Goal: Task Accomplishment & Management: Complete application form

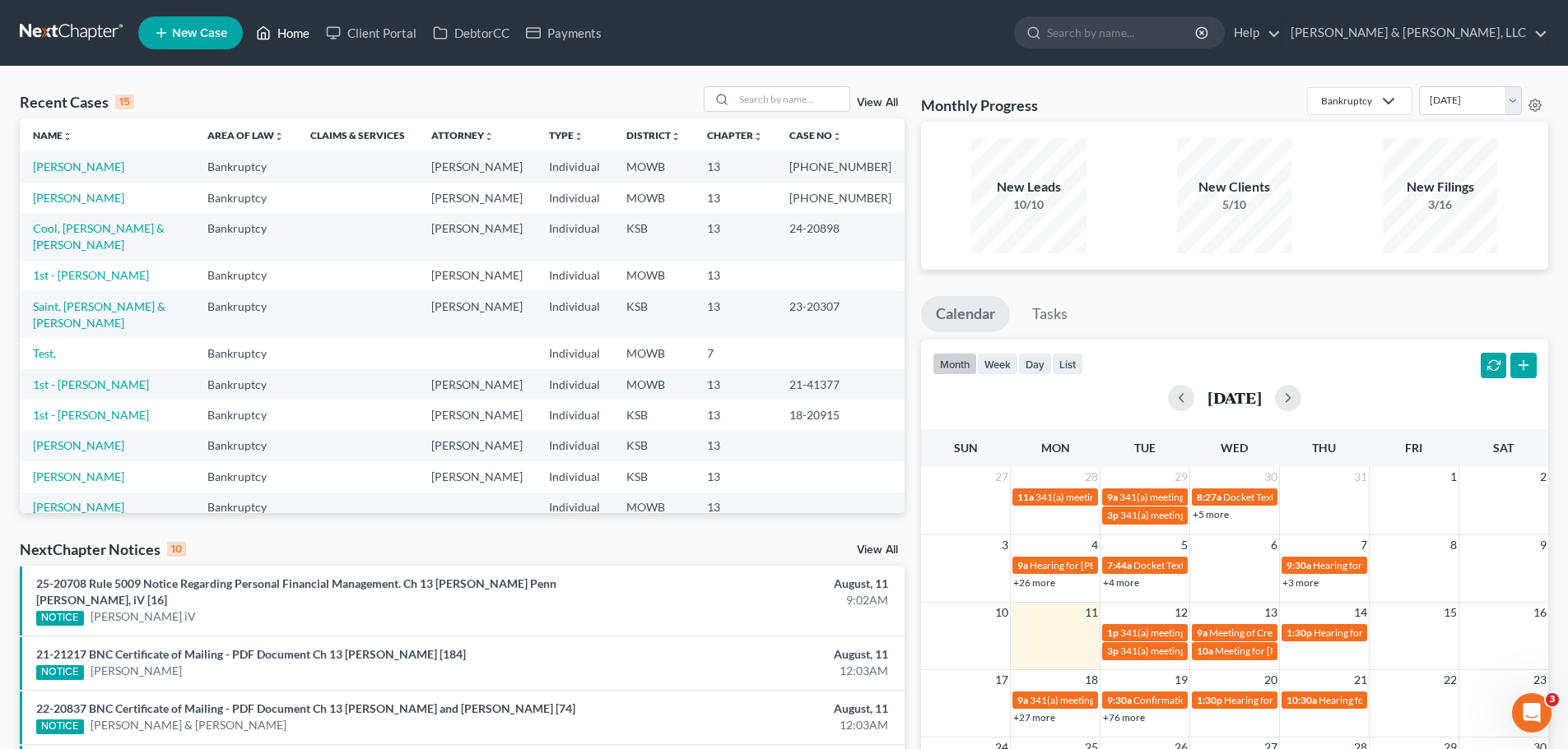
click at [300, 35] on link "Home" at bounding box center [282, 33] width 70 height 30
click at [835, 107] on input "search" at bounding box center [791, 99] width 115 height 24
type input "[PERSON_NAME]"
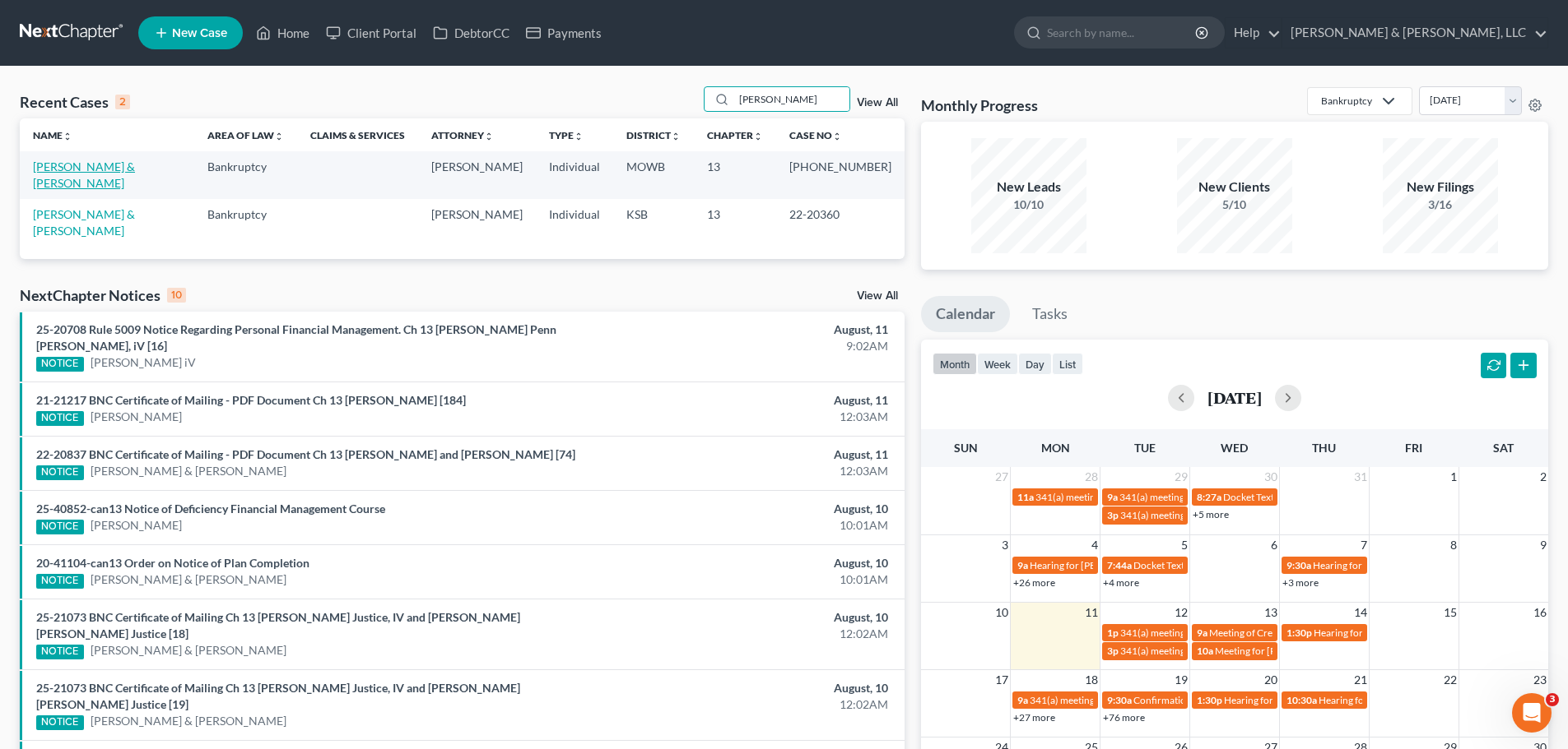
click at [45, 168] on link "[PERSON_NAME] & [PERSON_NAME]" at bounding box center [84, 175] width 102 height 30
select select "6"
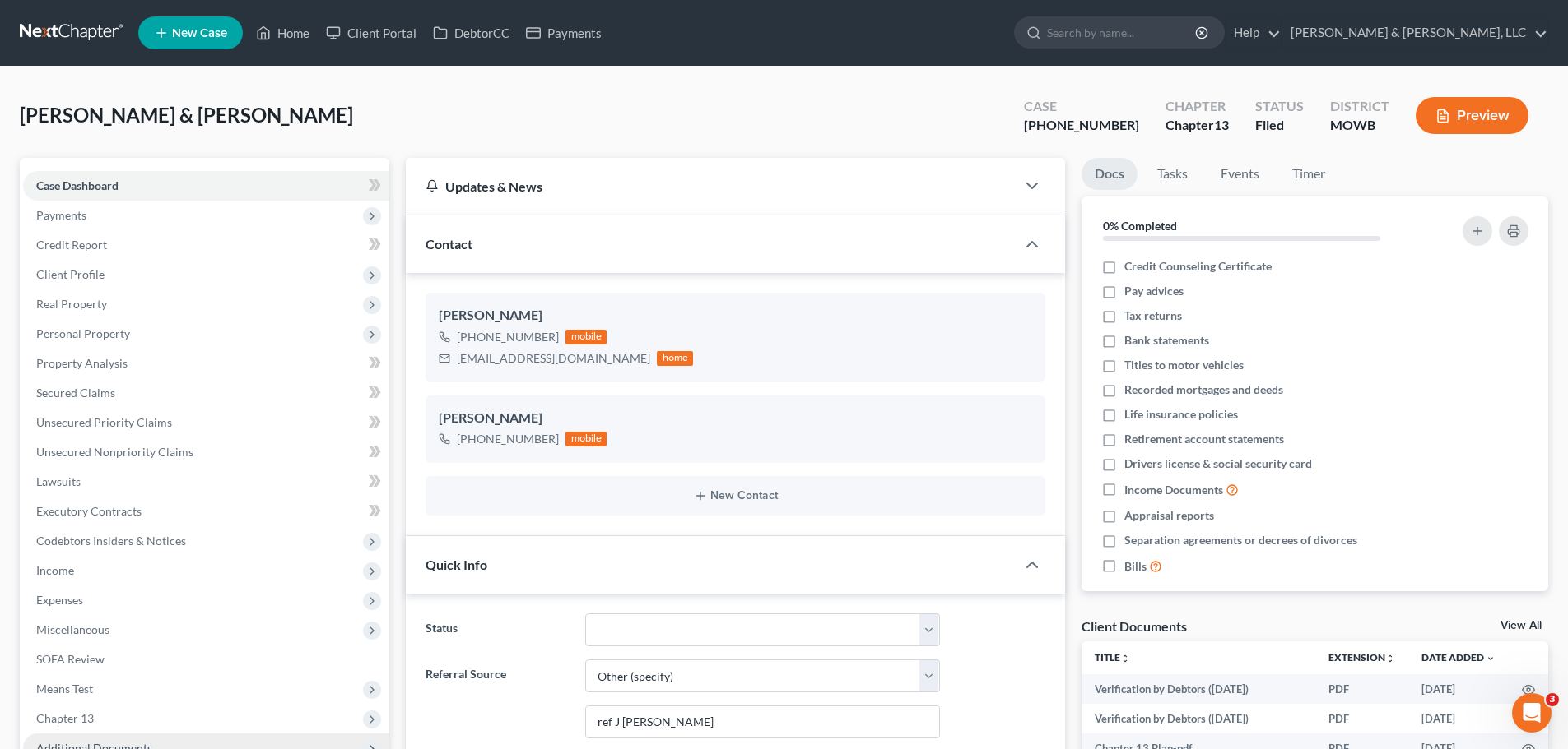
scroll to position [214, 0]
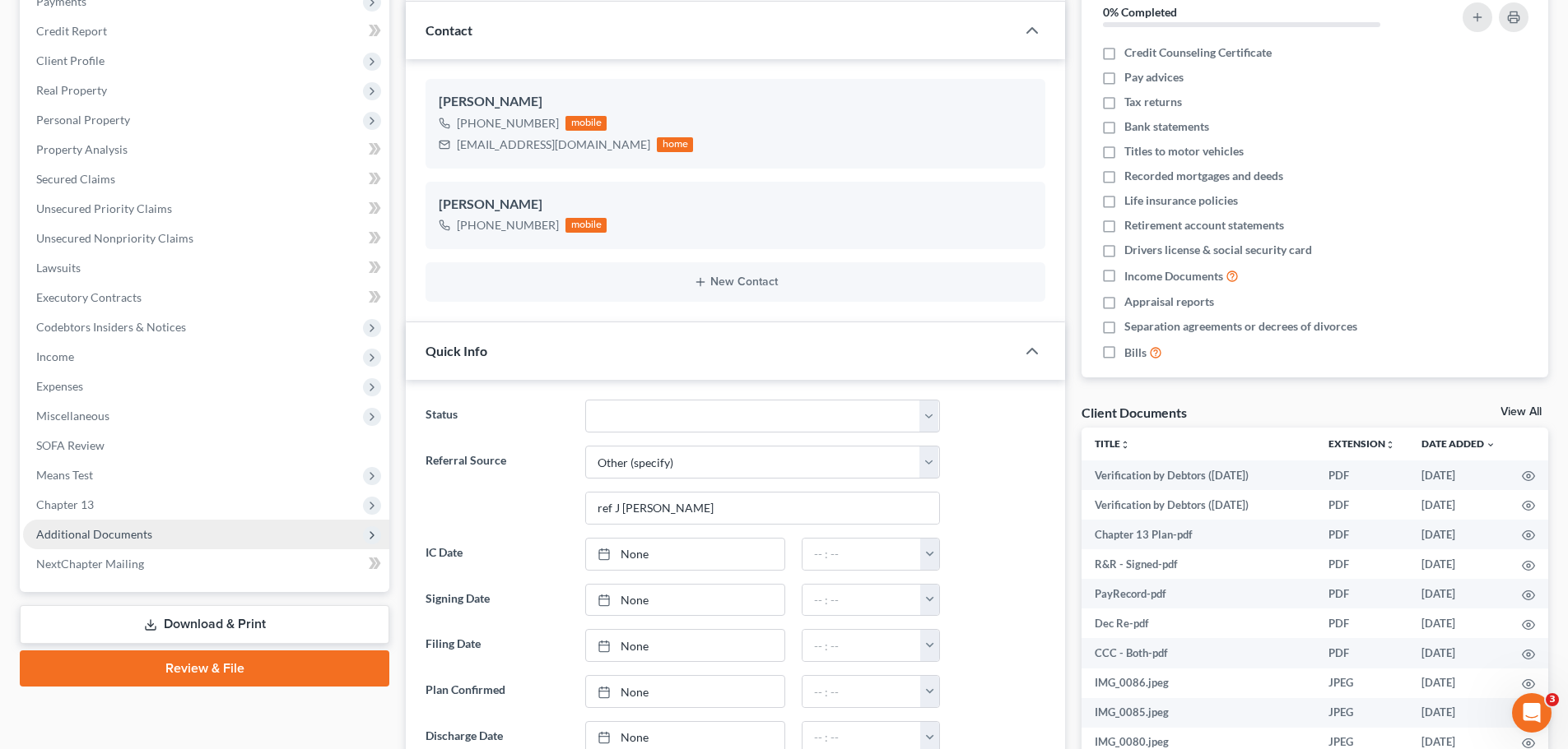
click at [138, 541] on span "Additional Documents" at bounding box center [206, 535] width 366 height 30
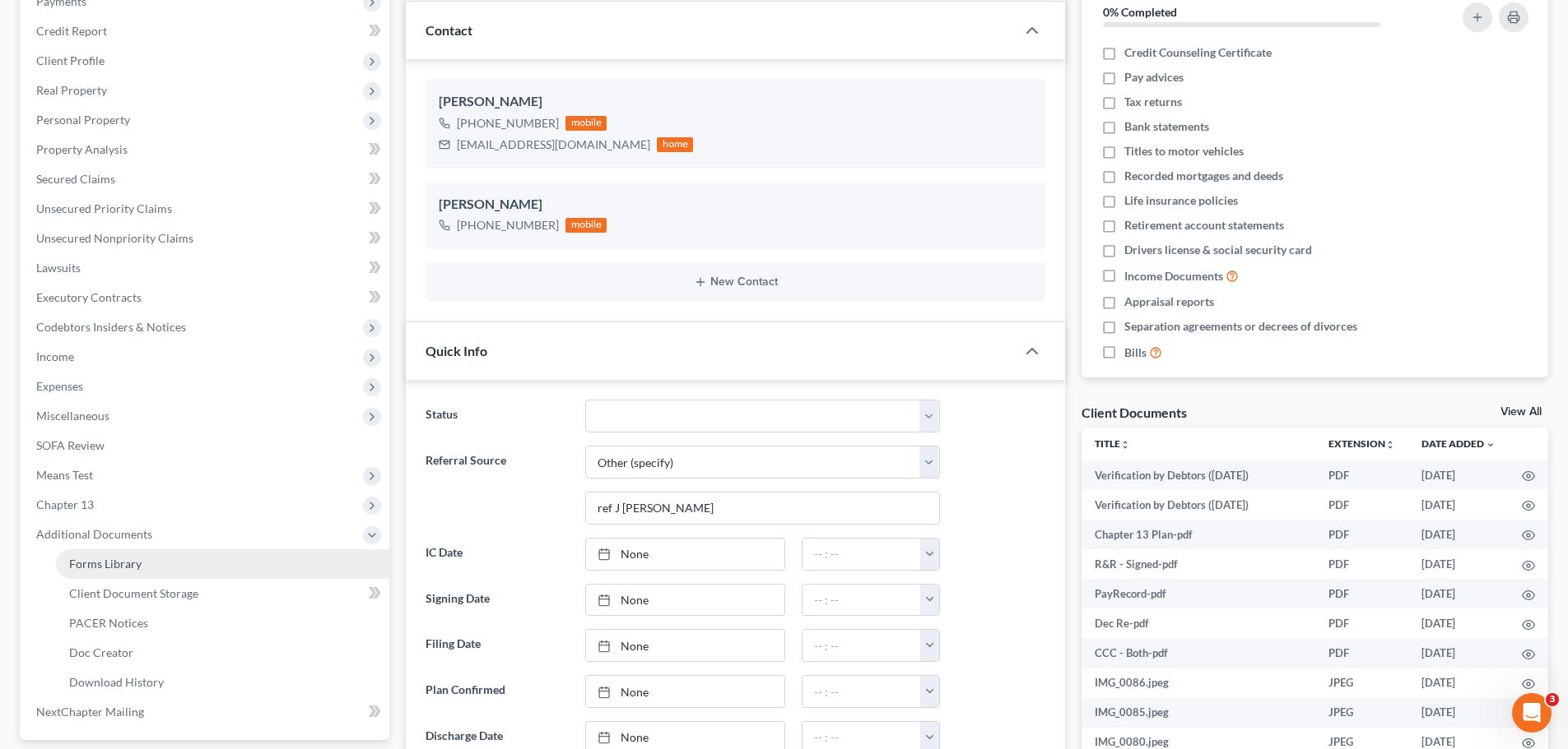
scroll to position [1374, 0]
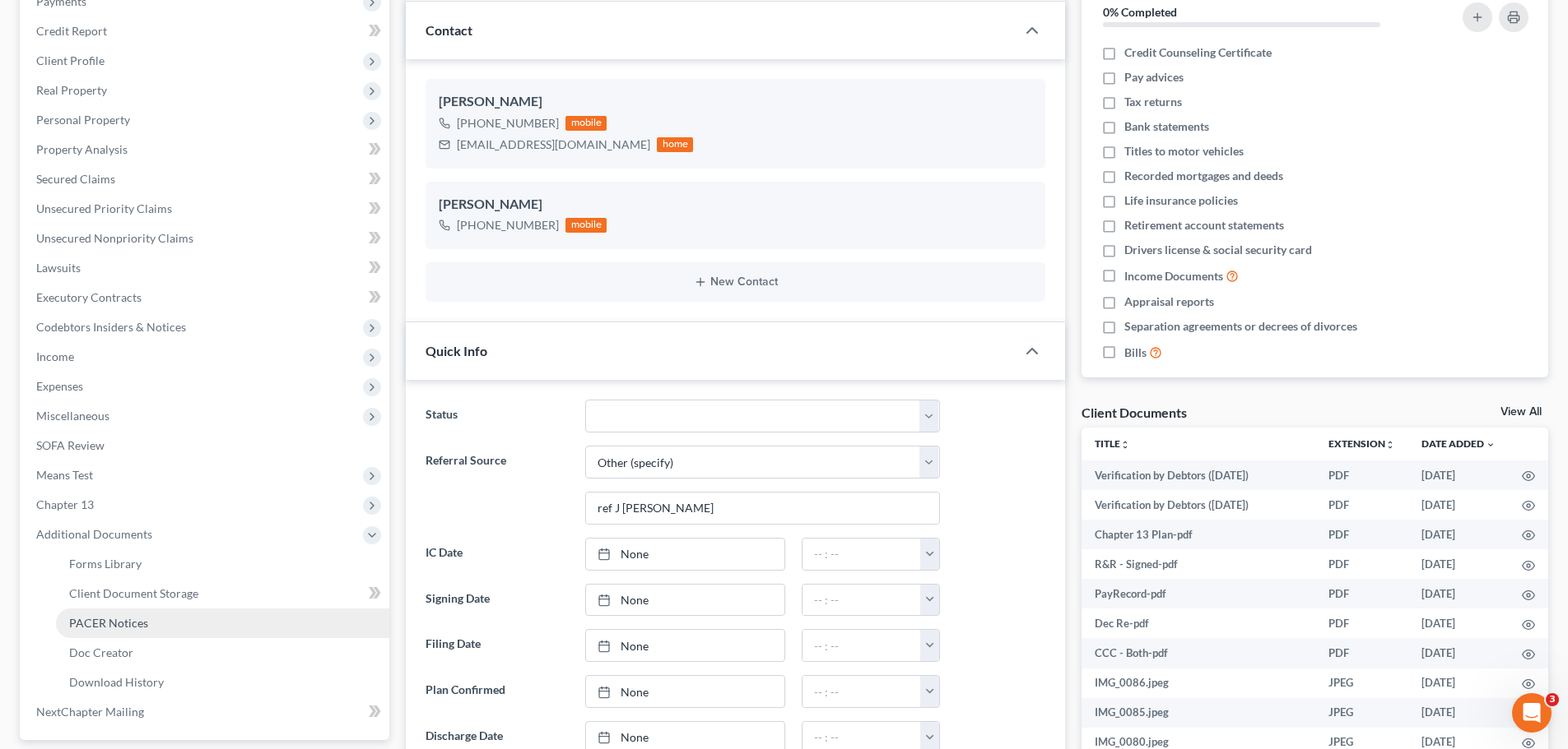
click at [142, 620] on span "PACER Notices" at bounding box center [109, 623] width 79 height 14
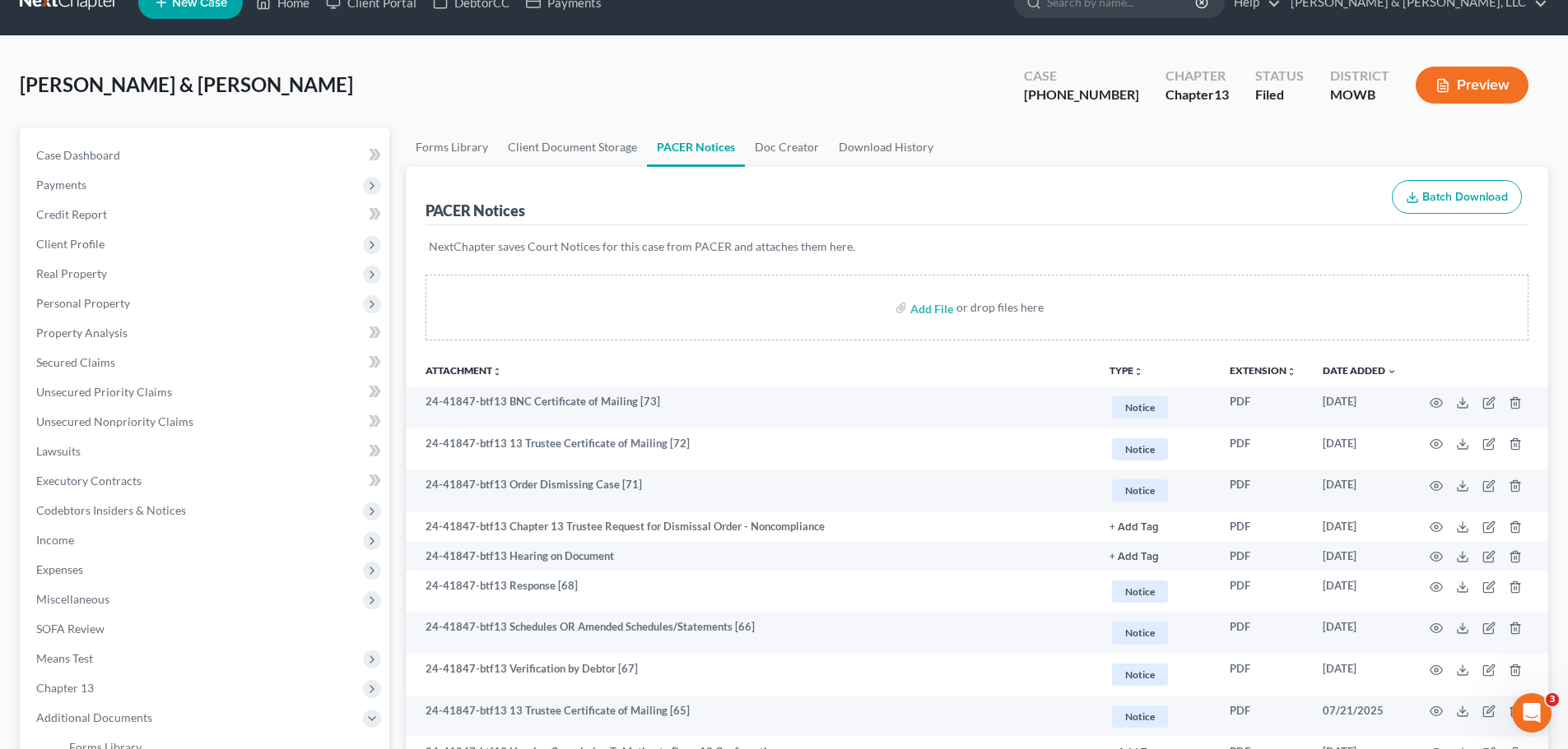
scroll to position [82, 0]
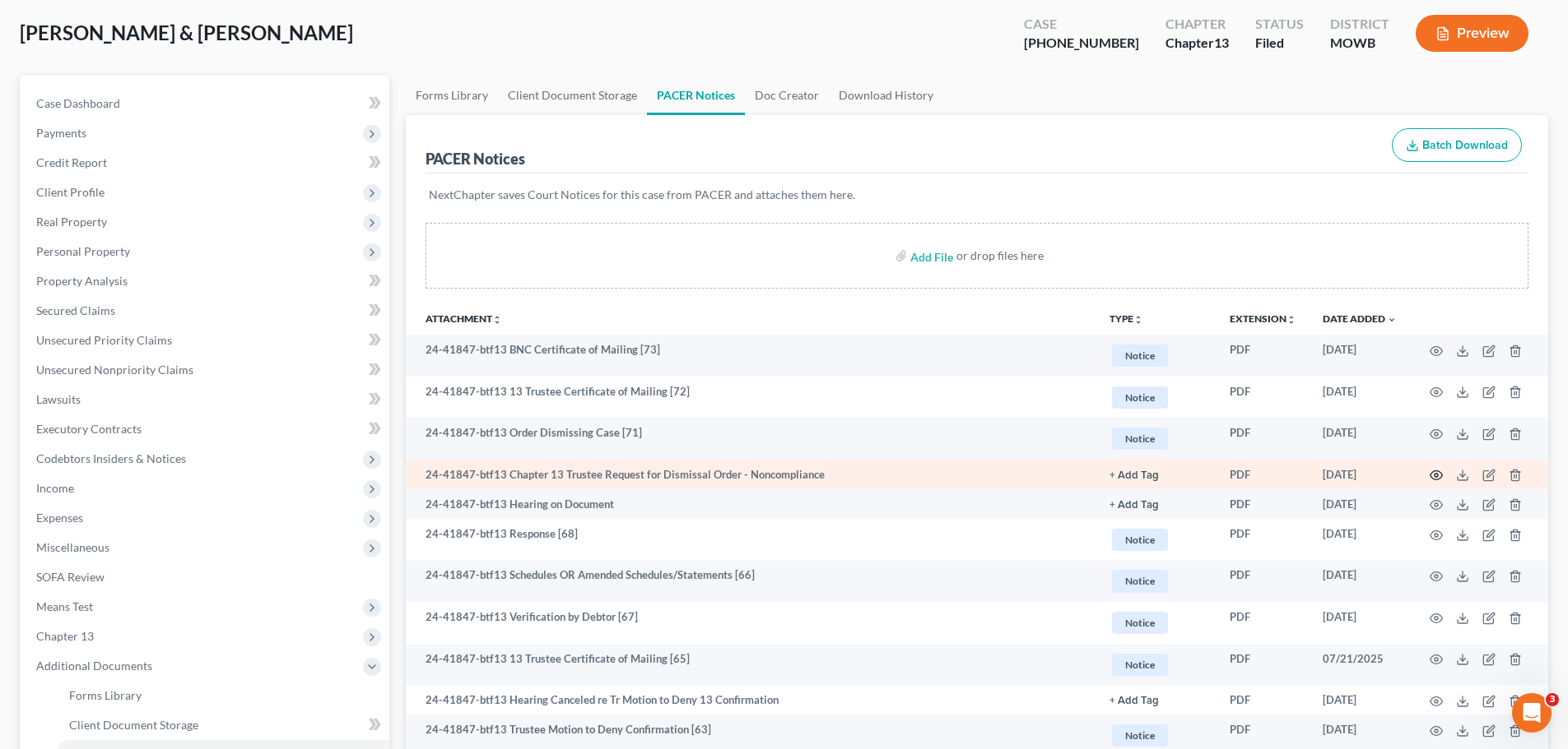
click at [1434, 471] on icon "button" at bounding box center [1436, 475] width 12 height 9
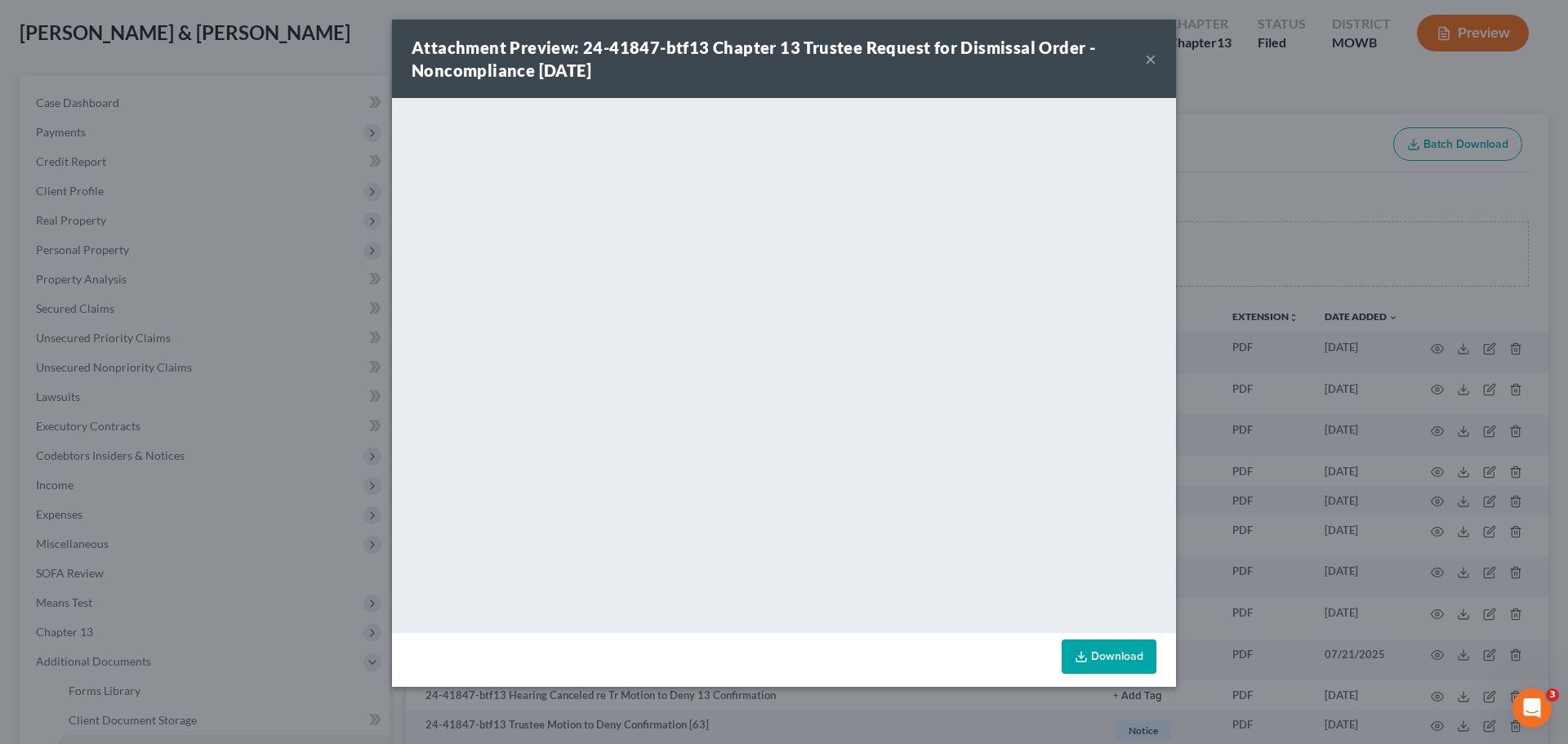
click at [1149, 62] on button "×" at bounding box center [1151, 59] width 11 height 20
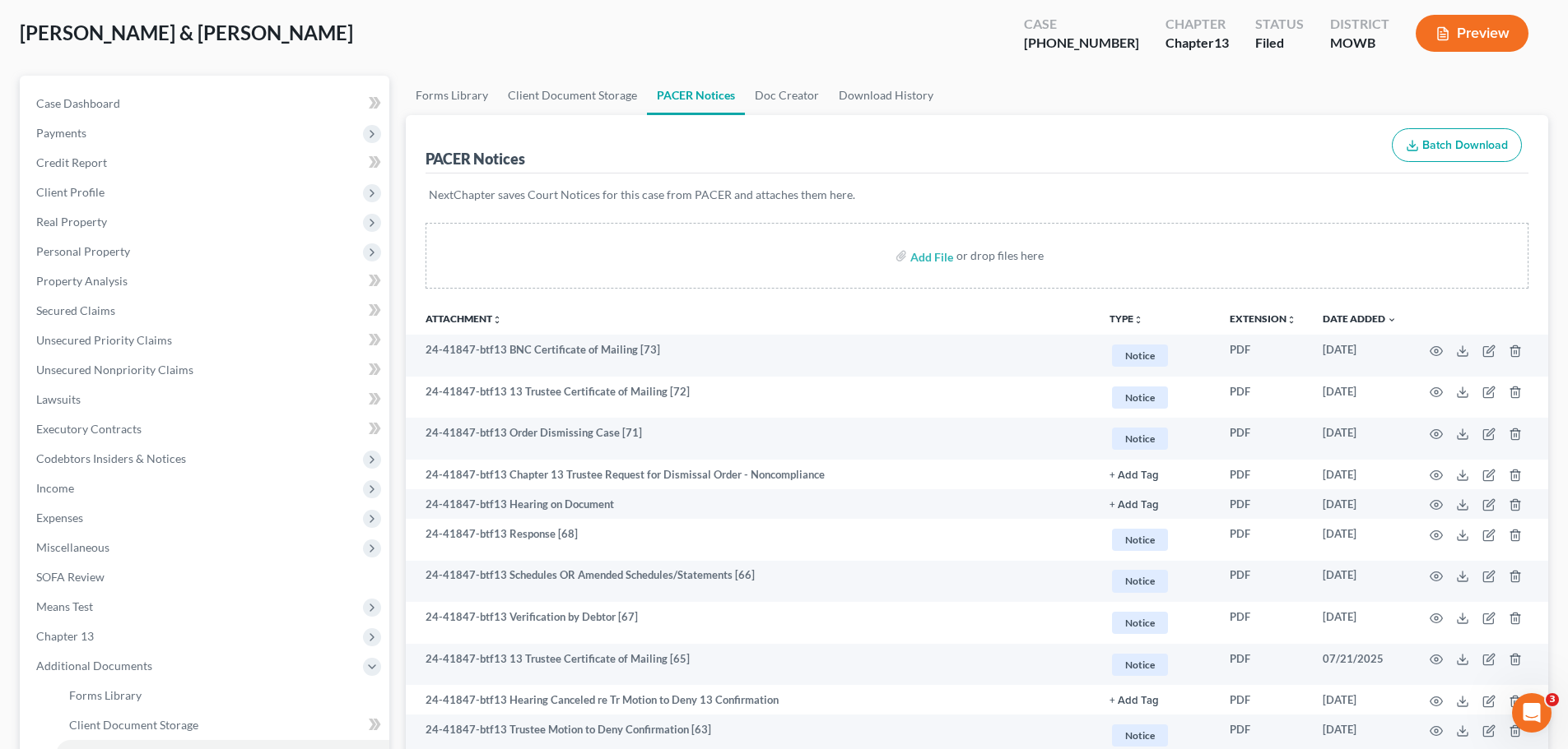
scroll to position [0, 0]
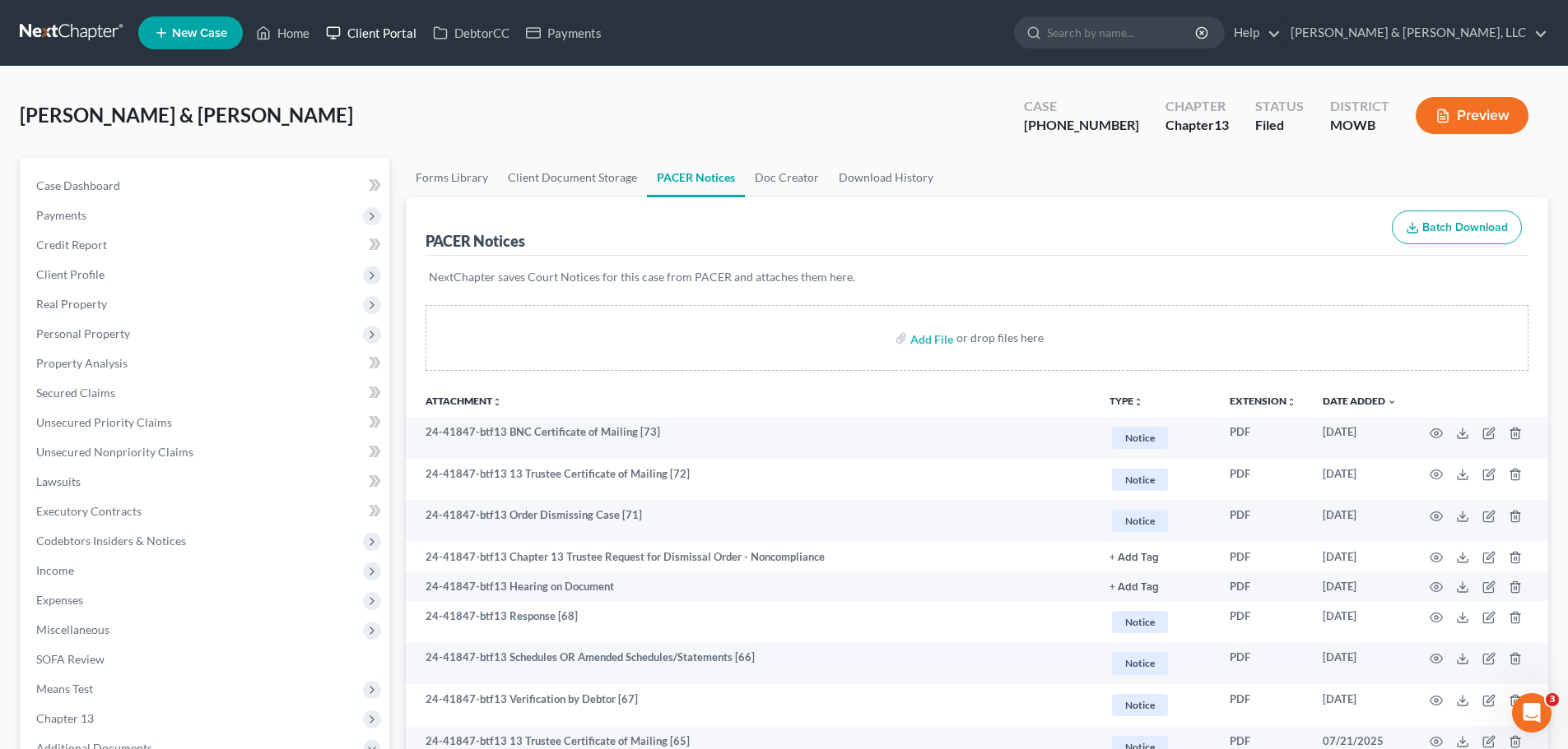
click at [345, 36] on link "Client Portal" at bounding box center [371, 33] width 107 height 30
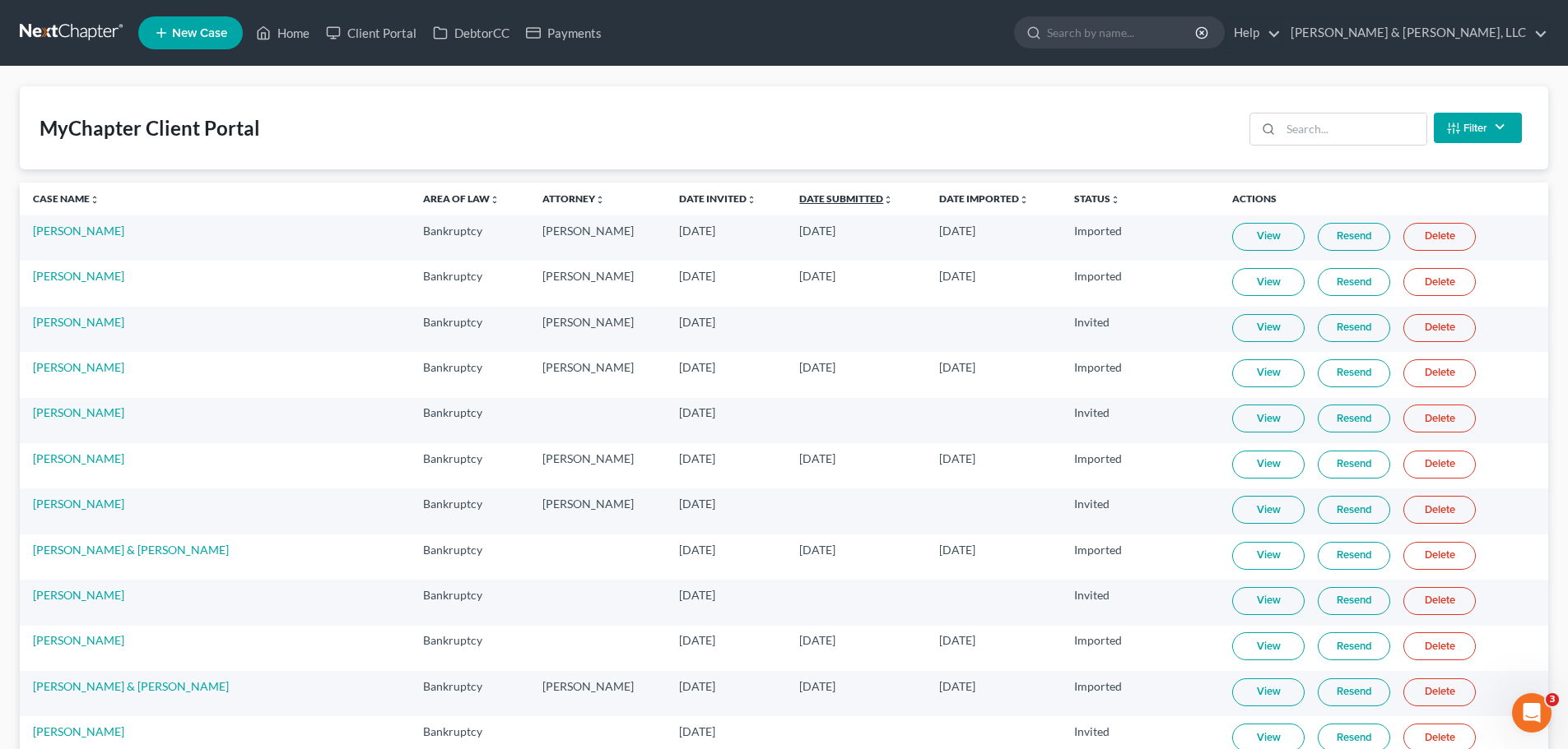
drag, startPoint x: 752, startPoint y: 195, endPoint x: 771, endPoint y: 108, distance: 89.1
click at [799, 195] on link "Date Submitted unfold_more expand_more expand_less" at bounding box center [846, 199] width 94 height 12
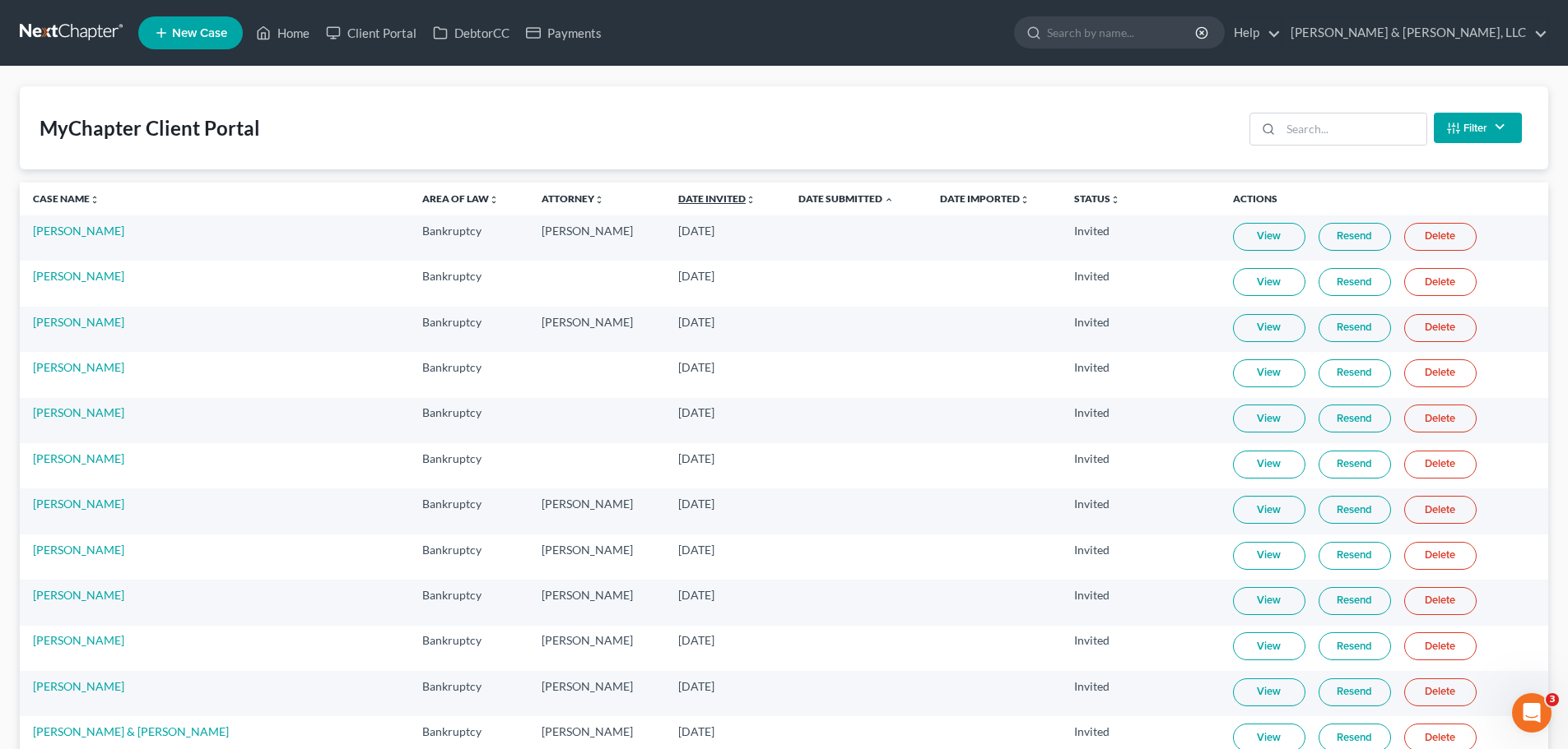
click at [678, 201] on link "Date Invited unfold_more expand_more expand_less" at bounding box center [716, 199] width 77 height 12
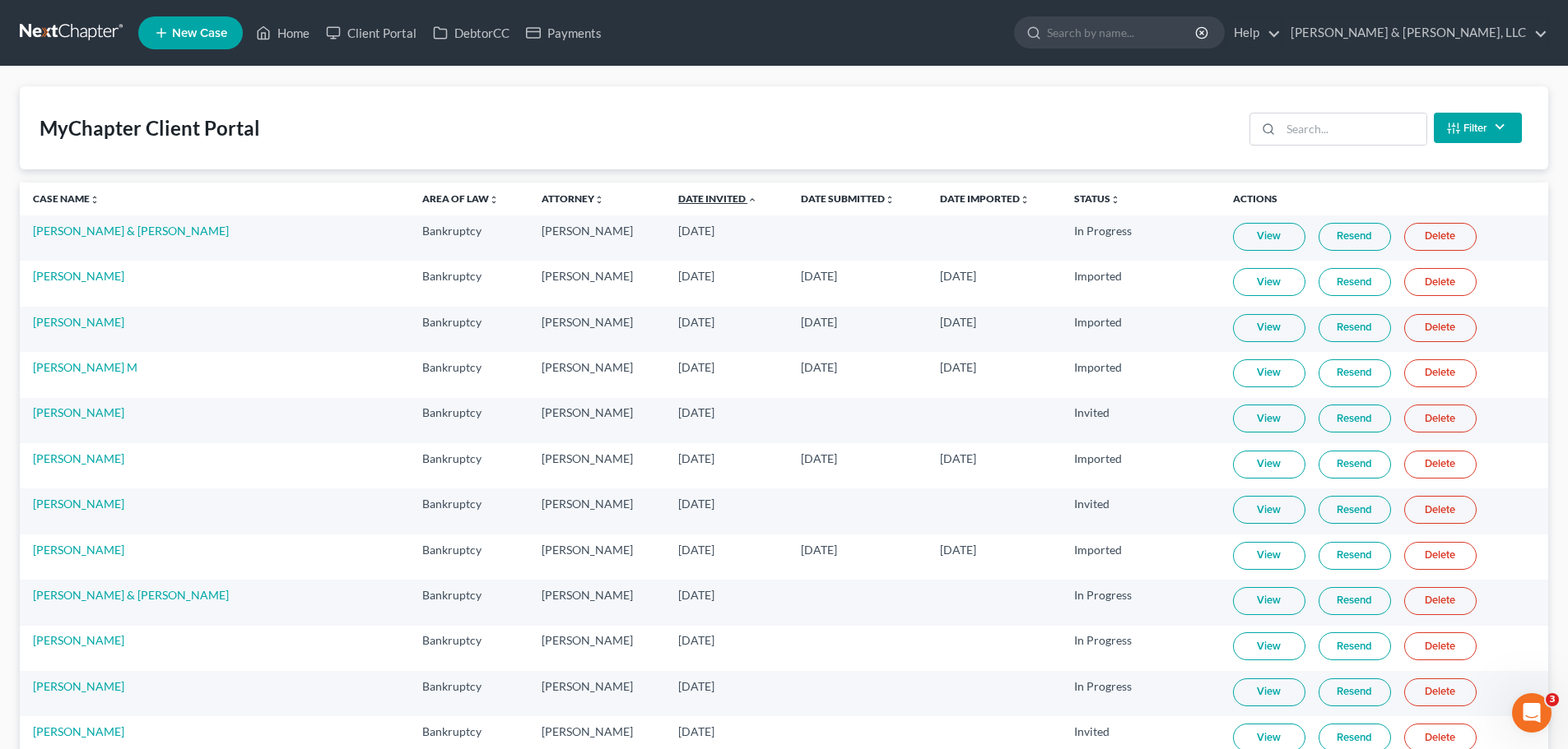
click at [678, 199] on link "Date Invited unfold_more expand_more expand_less" at bounding box center [717, 199] width 79 height 12
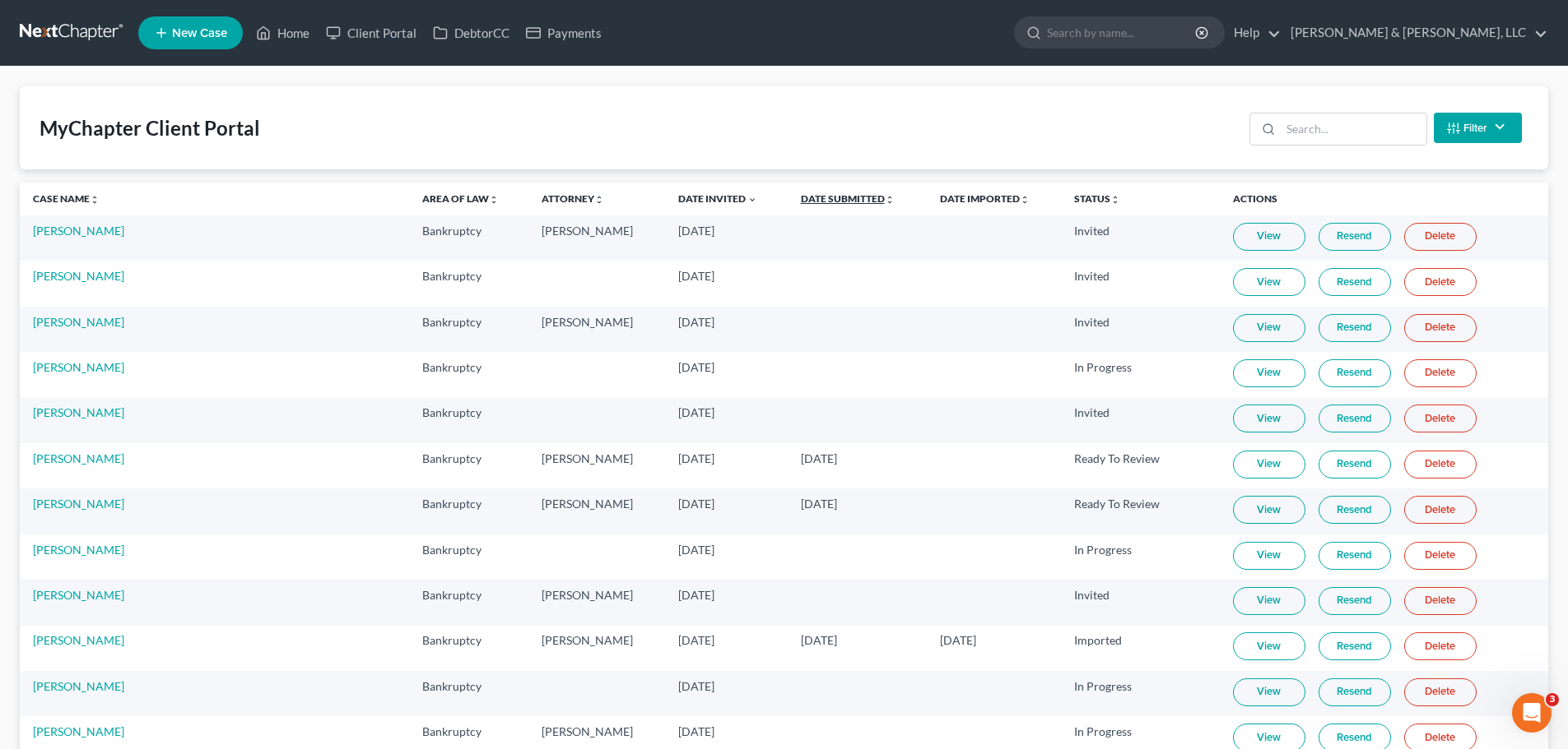
click at [800, 198] on link "Date Submitted unfold_more expand_more expand_less" at bounding box center [847, 199] width 94 height 12
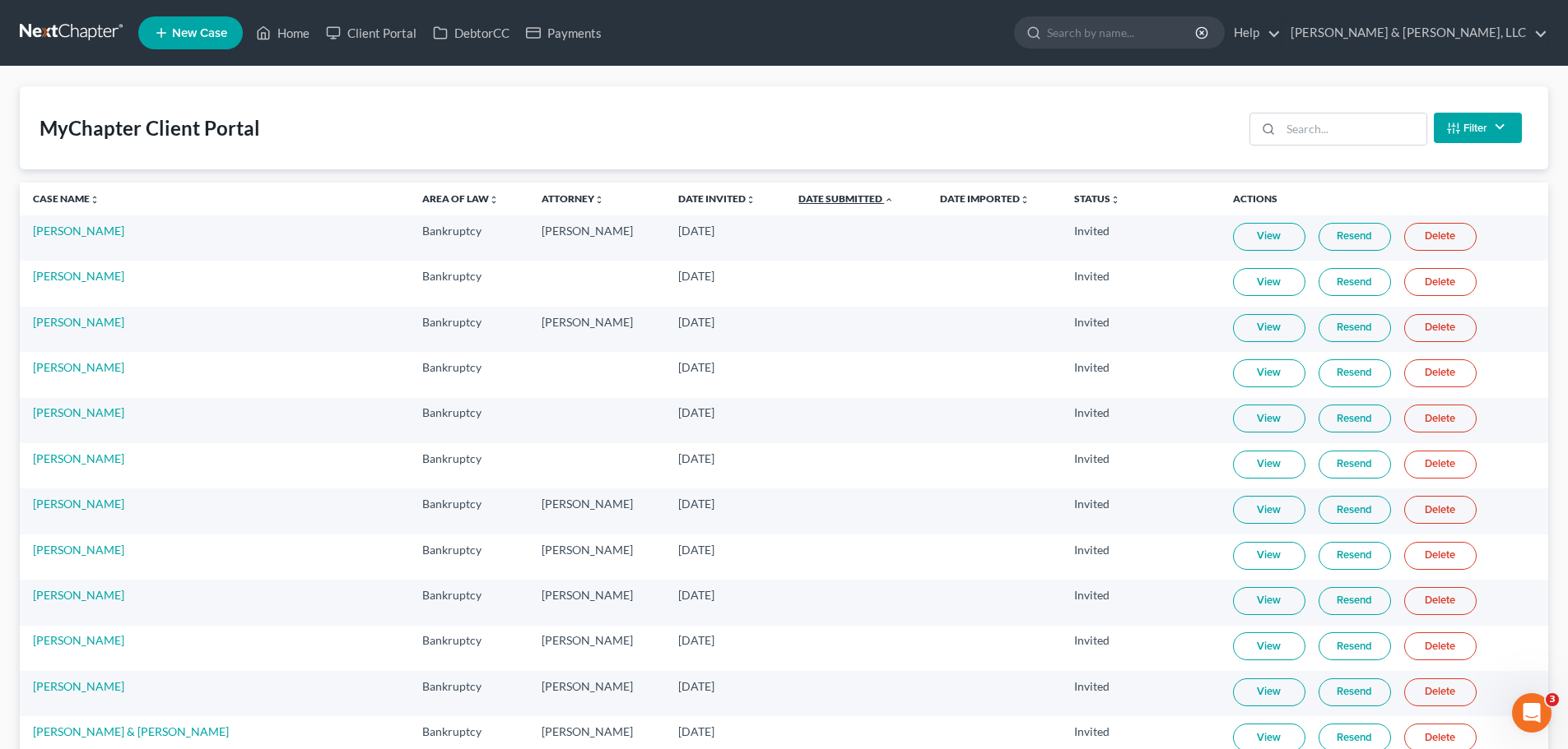
click at [798, 198] on link "Date Submitted unfold_more expand_more expand_less" at bounding box center [846, 199] width 96 height 12
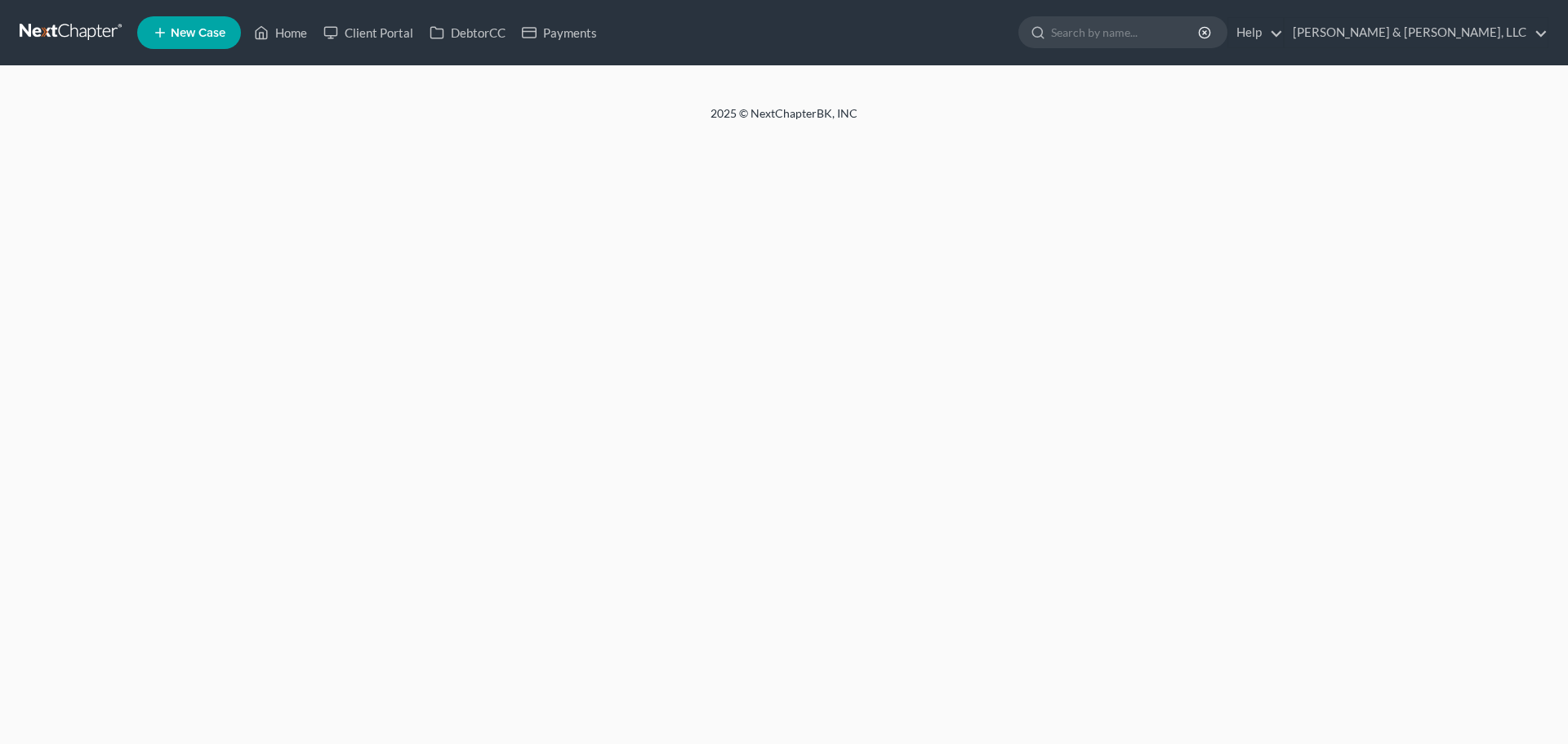
select select "6"
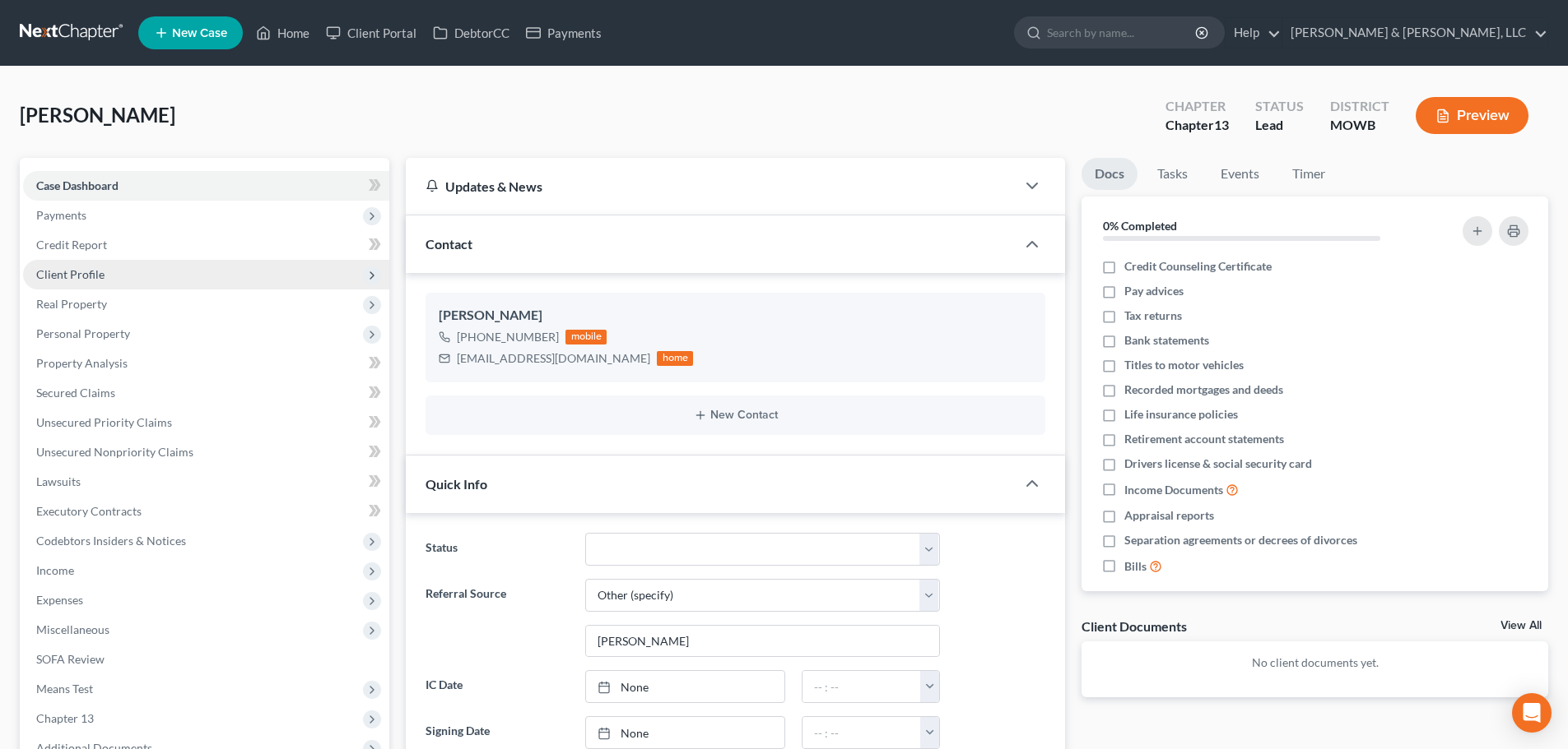
click at [96, 268] on span "Client Profile" at bounding box center [70, 274] width 68 height 14
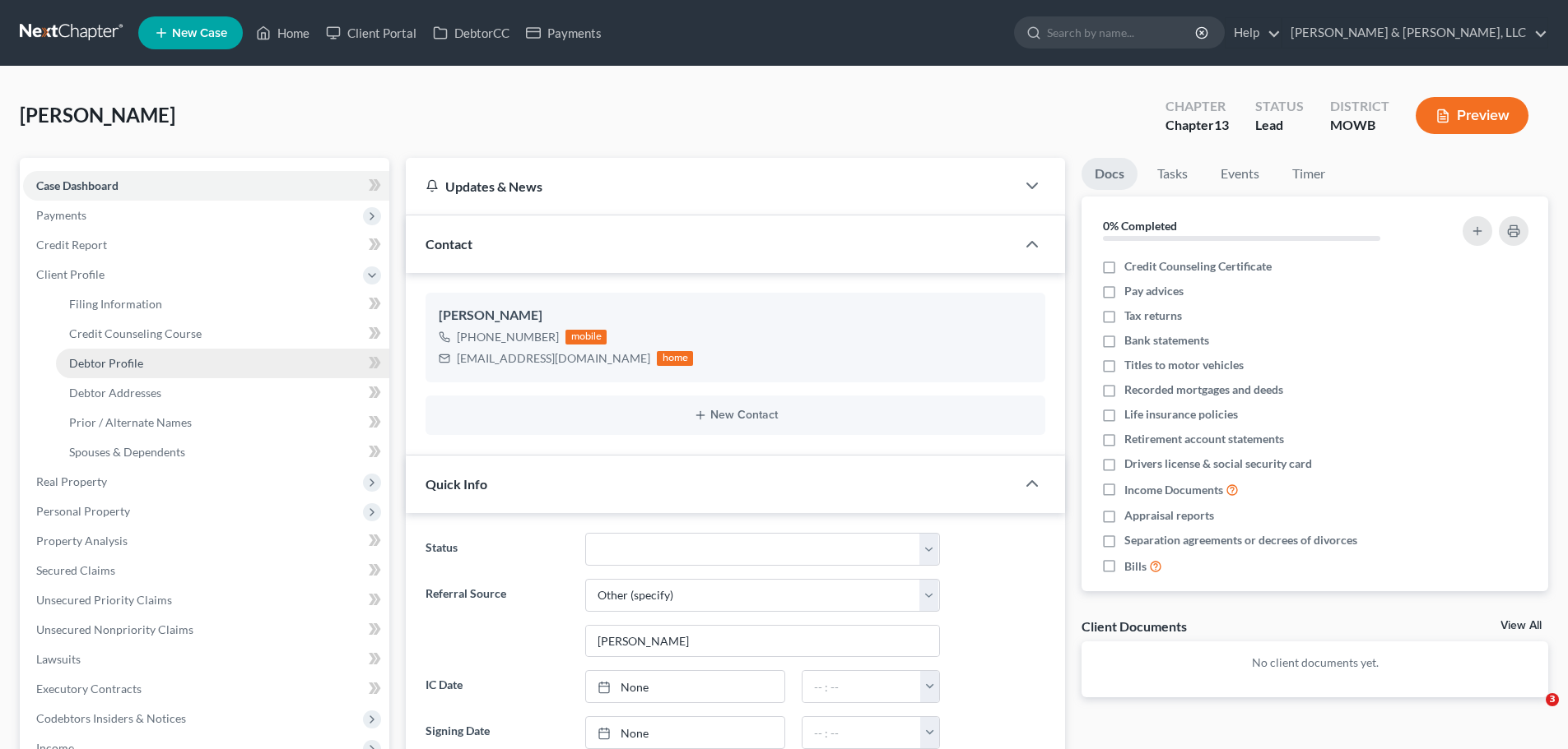
click at [114, 366] on span "Debtor Profile" at bounding box center [106, 363] width 74 height 14
select select "0"
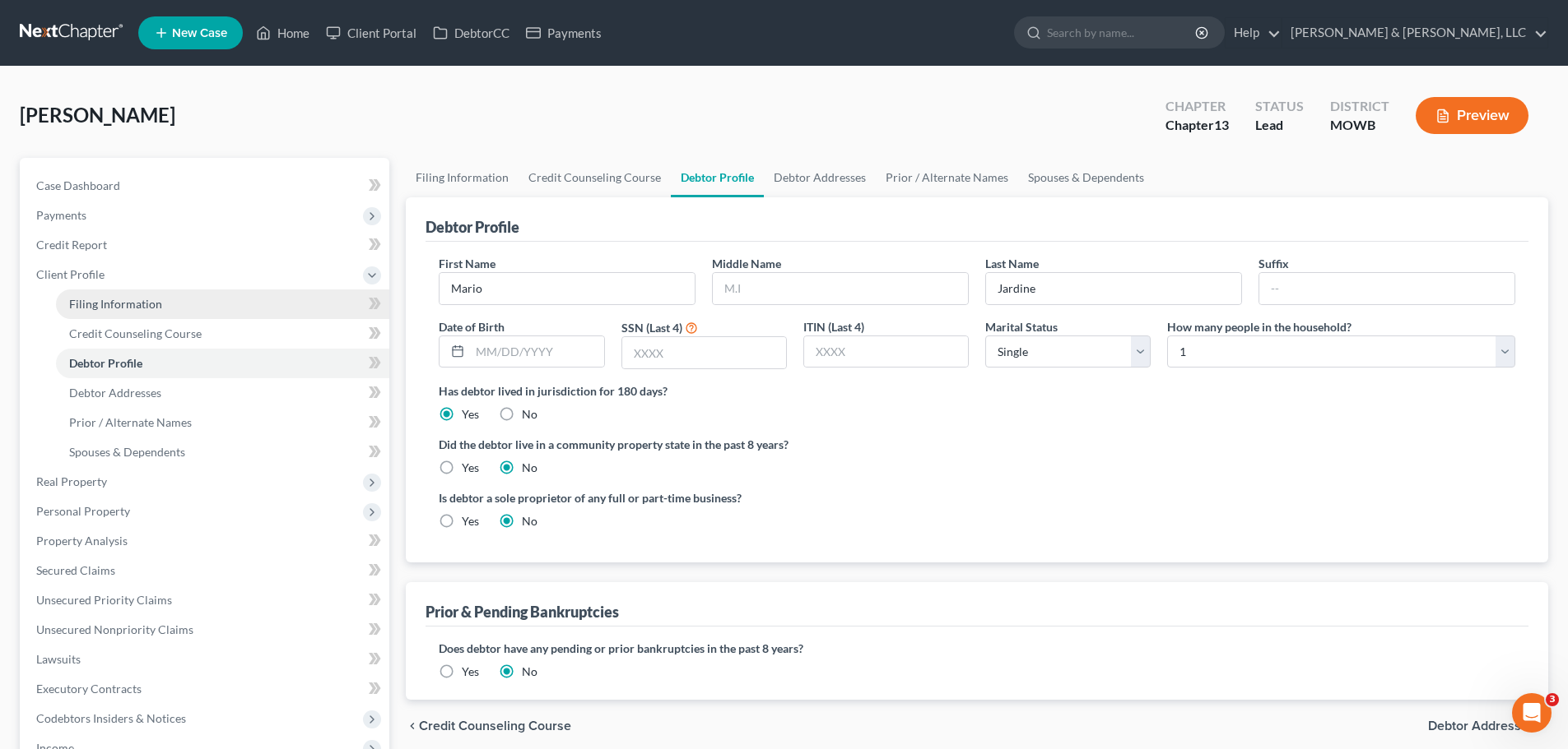
click at [134, 308] on span "Filing Information" at bounding box center [115, 303] width 93 height 14
select select "1"
select select "0"
select select "3"
select select "26"
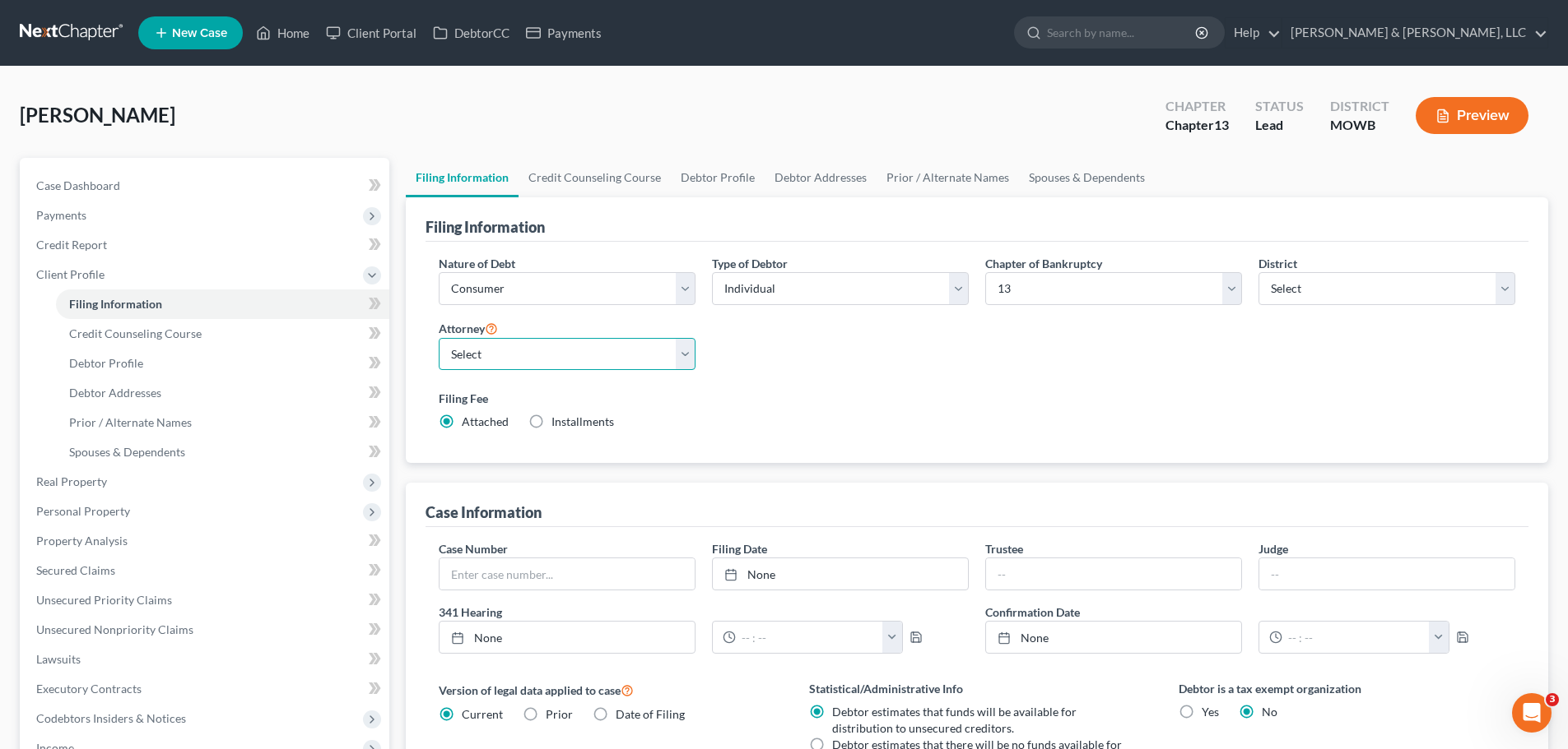
click at [555, 355] on select "Select Ryan Patton - KSB Ryan Patton - MOWB David Dean - KSB David Dean - MOWB" at bounding box center [566, 354] width 256 height 33
select select "1"
click at [439, 338] on select "Select Ryan Patton - KSB Ryan Patton - MOWB David Dean - KSB David Dean - MOWB" at bounding box center [566, 354] width 256 height 33
click at [302, 34] on link "Home" at bounding box center [282, 33] width 70 height 30
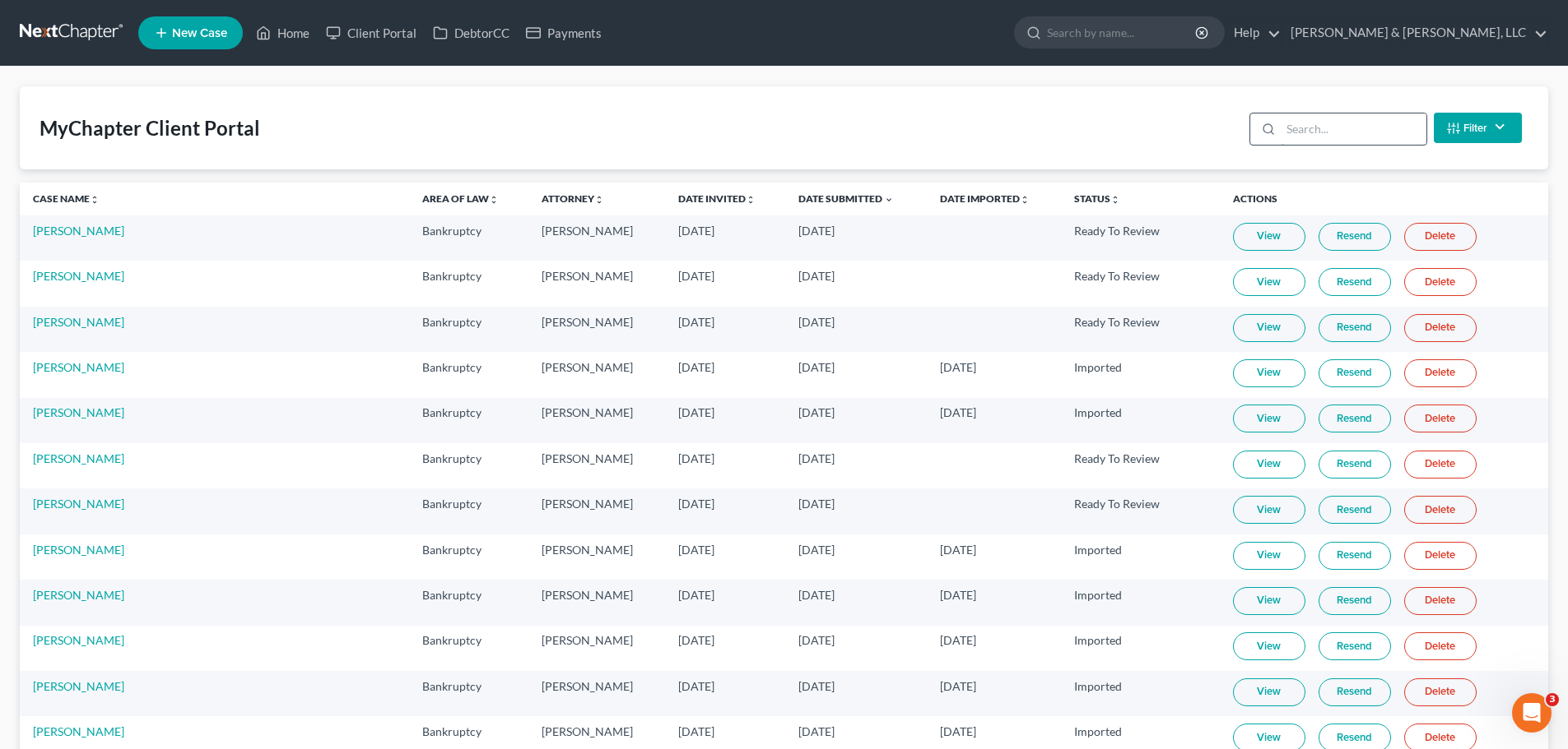
click at [1312, 131] on input "search" at bounding box center [1353, 129] width 146 height 31
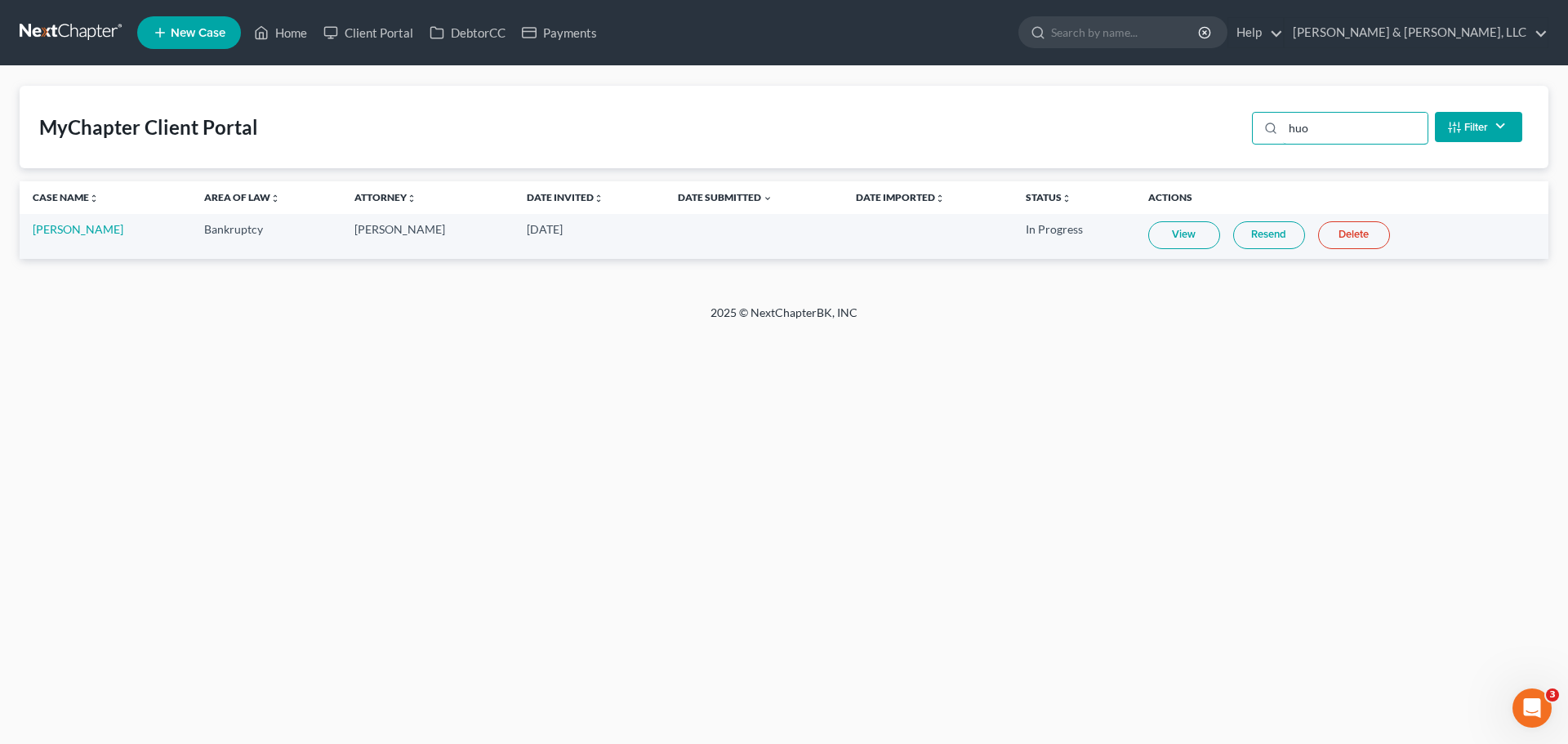
drag, startPoint x: 1342, startPoint y: 139, endPoint x: 1249, endPoint y: 137, distance: 93.0
click at [1249, 137] on div "huo Filter Status Filter... Invited With Payment Invited Without Payment Invite…" at bounding box center [1387, 127] width 283 height 43
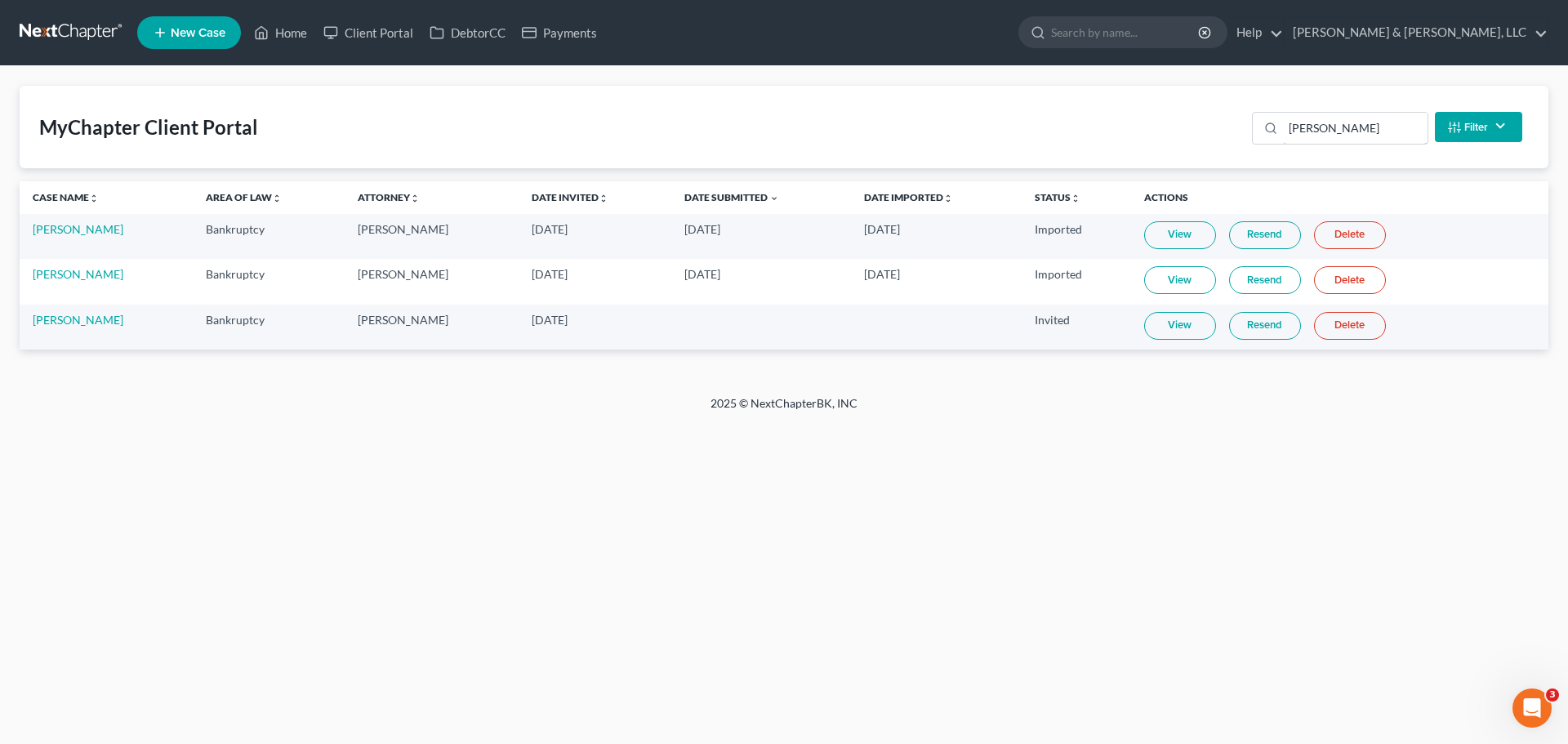
click at [1210, 139] on div "MyChapter Client Portal stevens Filter Status Filter... Invited With Payment In…" at bounding box center [784, 127] width 1530 height 83
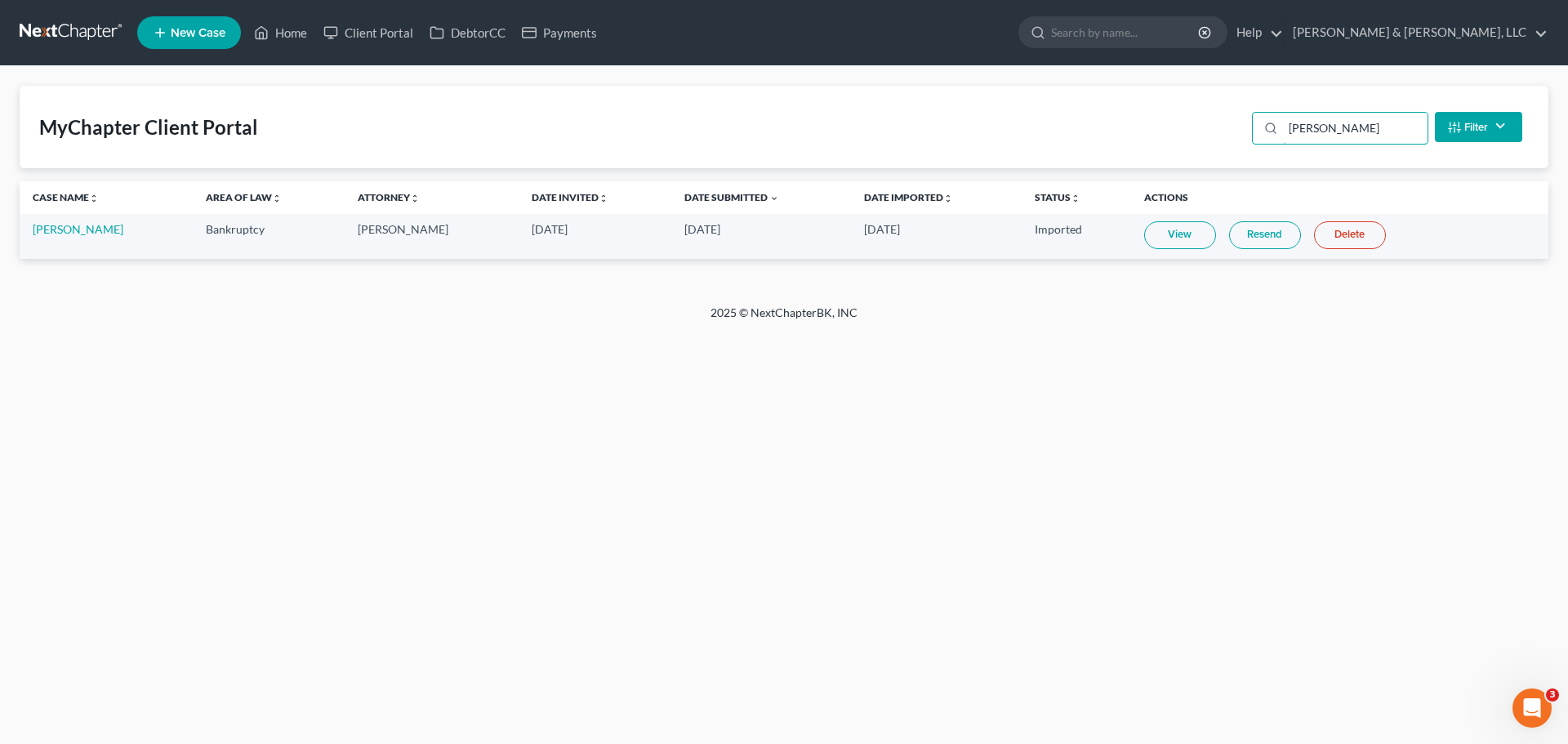
drag, startPoint x: 1335, startPoint y: 126, endPoint x: 1203, endPoint y: 140, distance: 132.7
click at [1203, 140] on div "MyChapter Client Portal carrol Filter Status Filter... Invited With Payment Inv…" at bounding box center [784, 127] width 1530 height 83
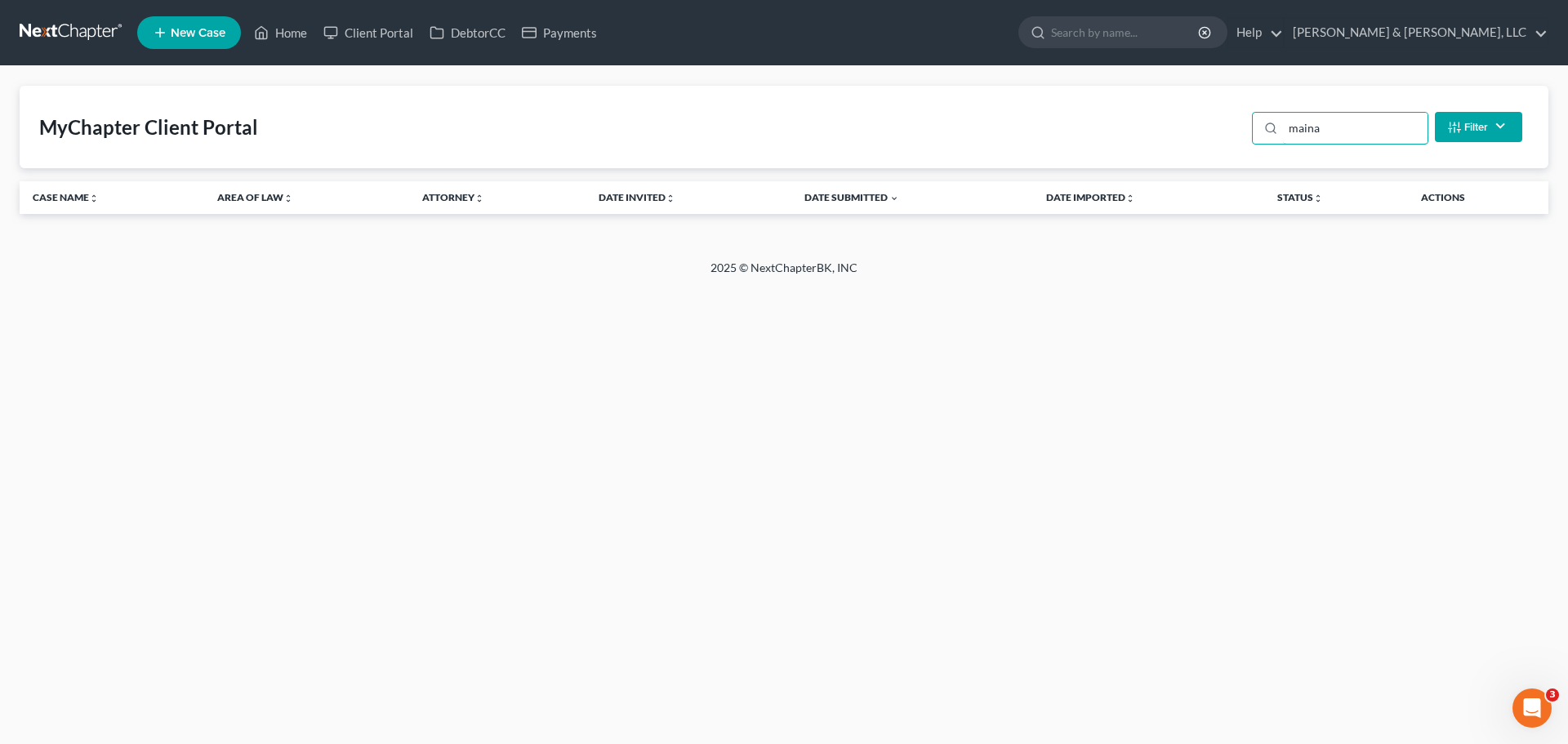
type input "maina"
click at [311, 44] on link "Home" at bounding box center [280, 33] width 70 height 29
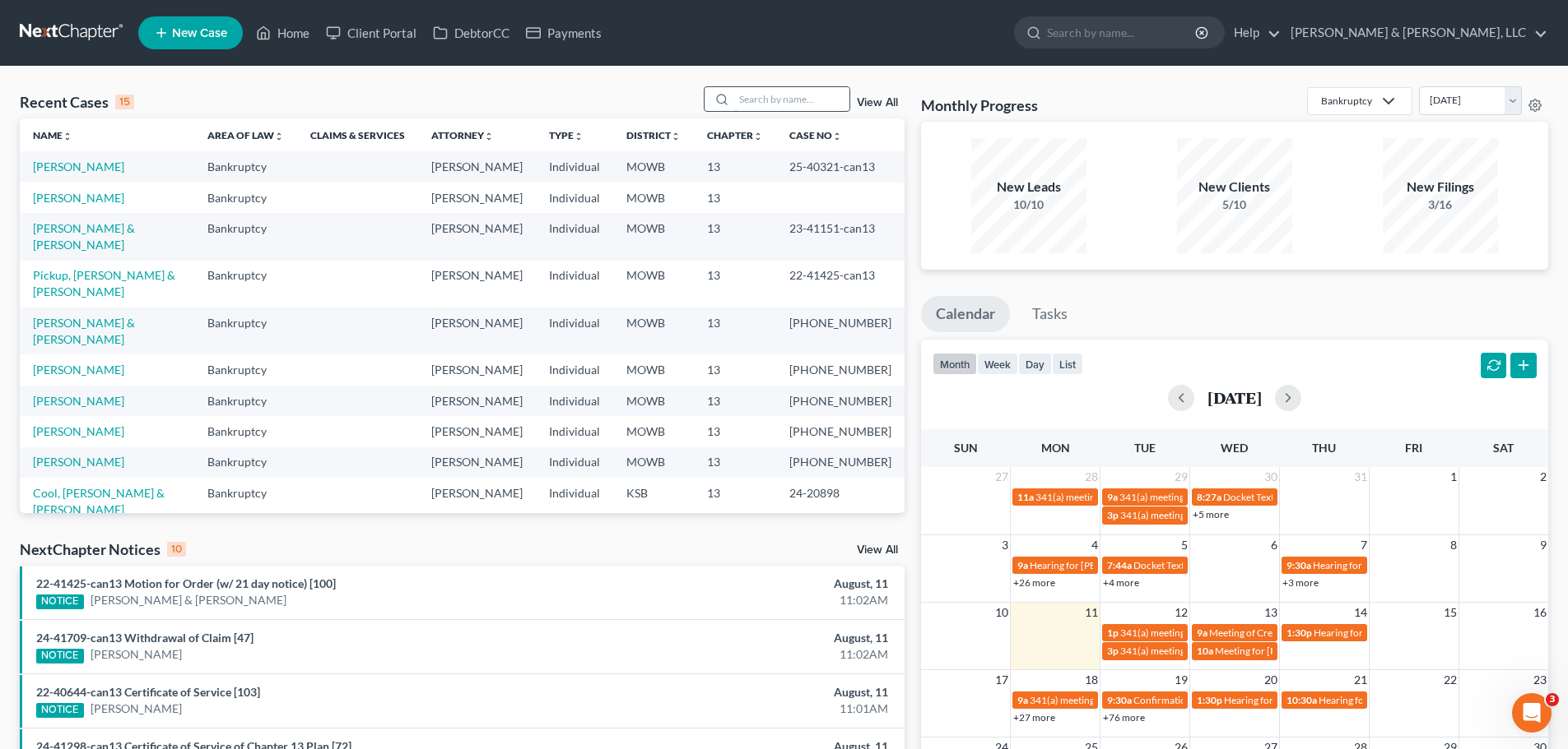
click at [760, 98] on input "search" at bounding box center [791, 99] width 115 height 24
type input "sutton"
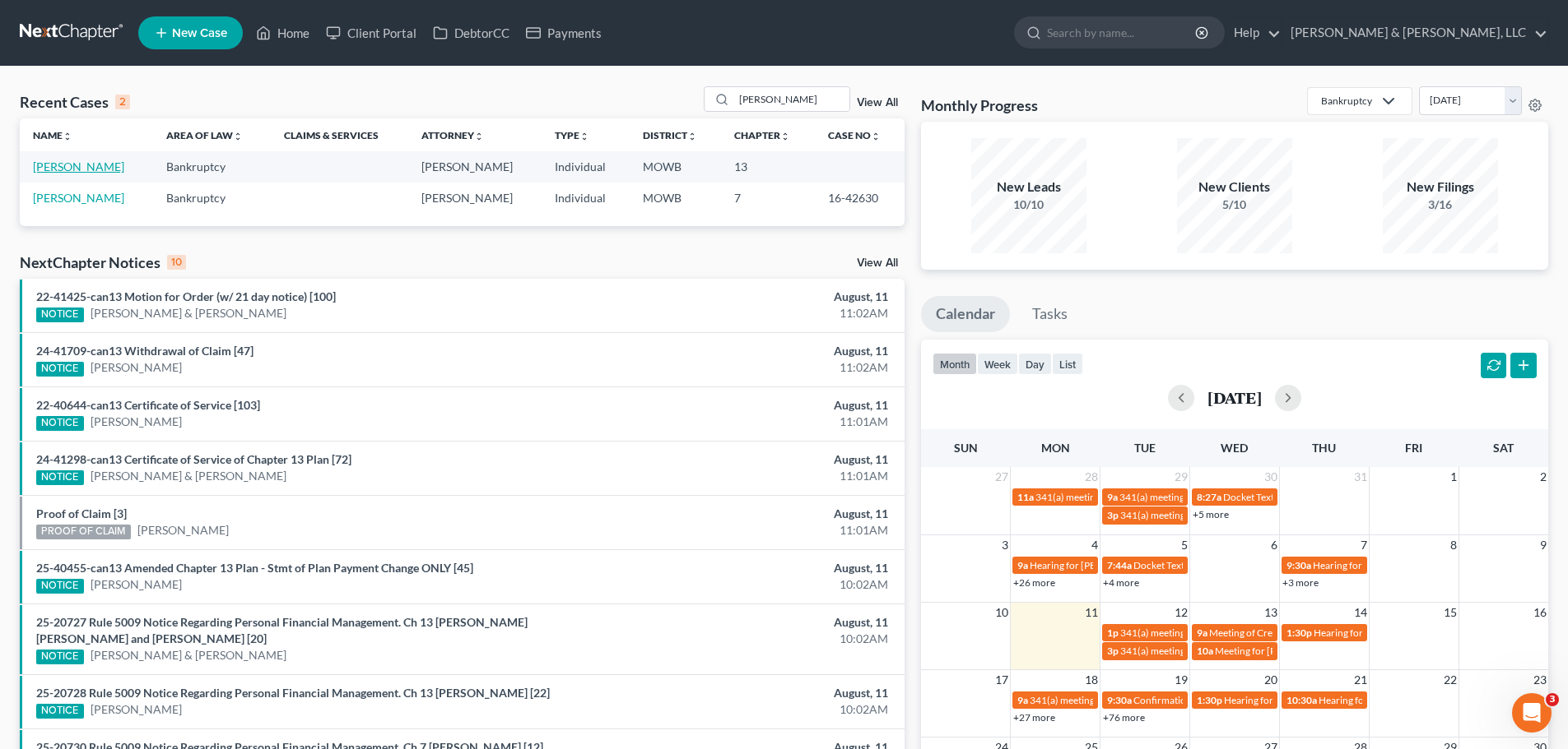
click at [82, 167] on link "Sutton, Amy" at bounding box center [78, 166] width 92 height 14
select select "6"
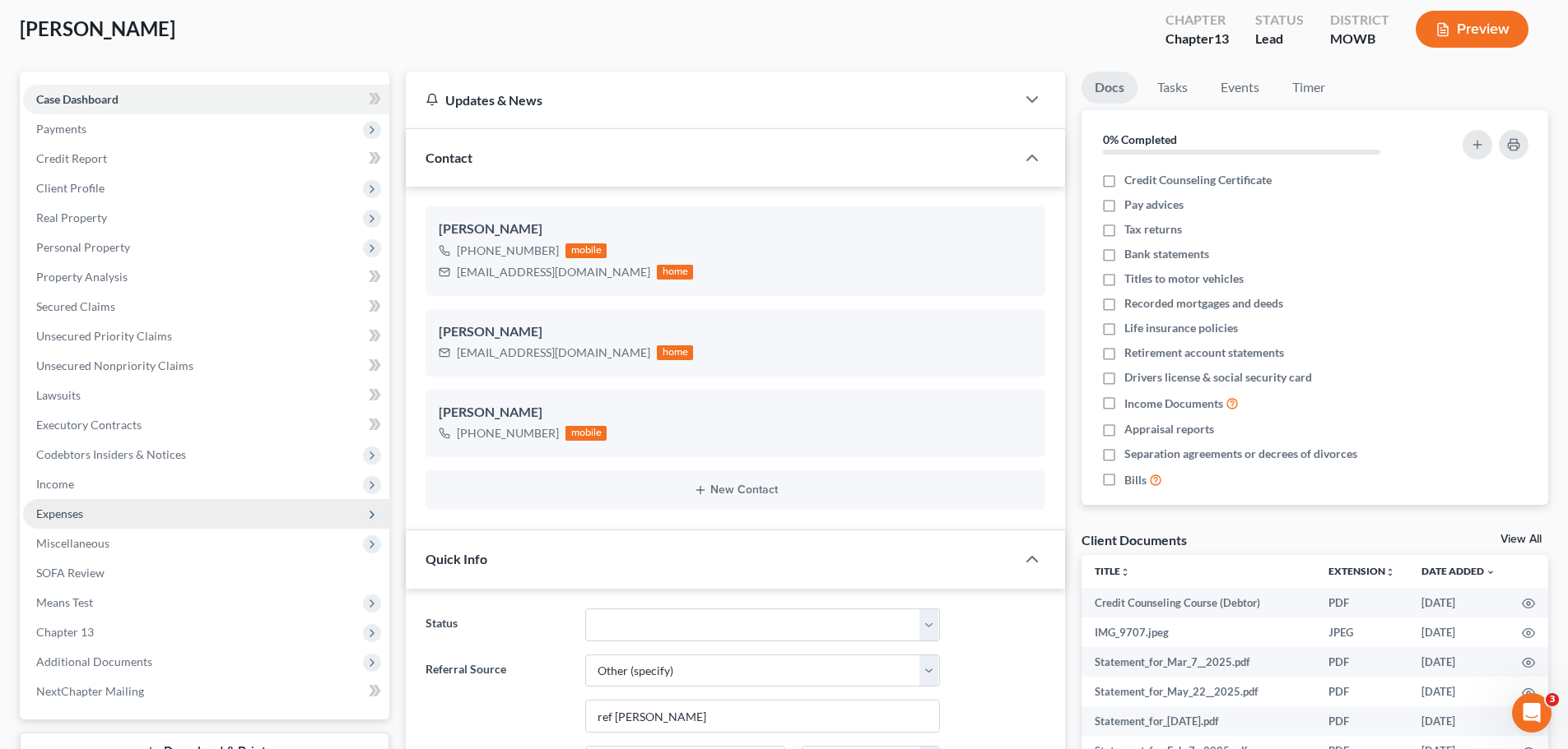
scroll to position [246, 0]
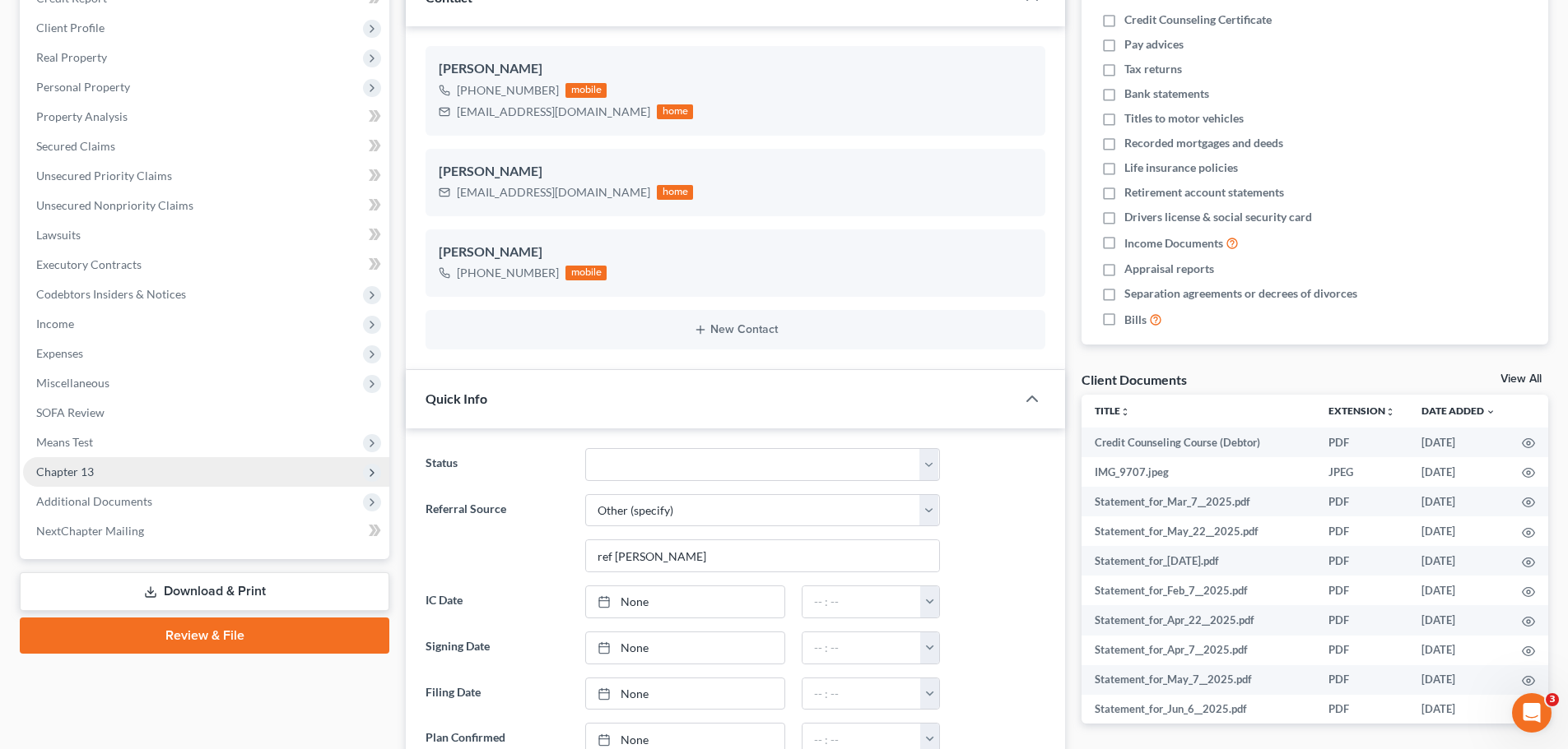
click at [115, 470] on span "Chapter 13" at bounding box center [206, 472] width 366 height 30
